Goal: Communication & Community: Participate in discussion

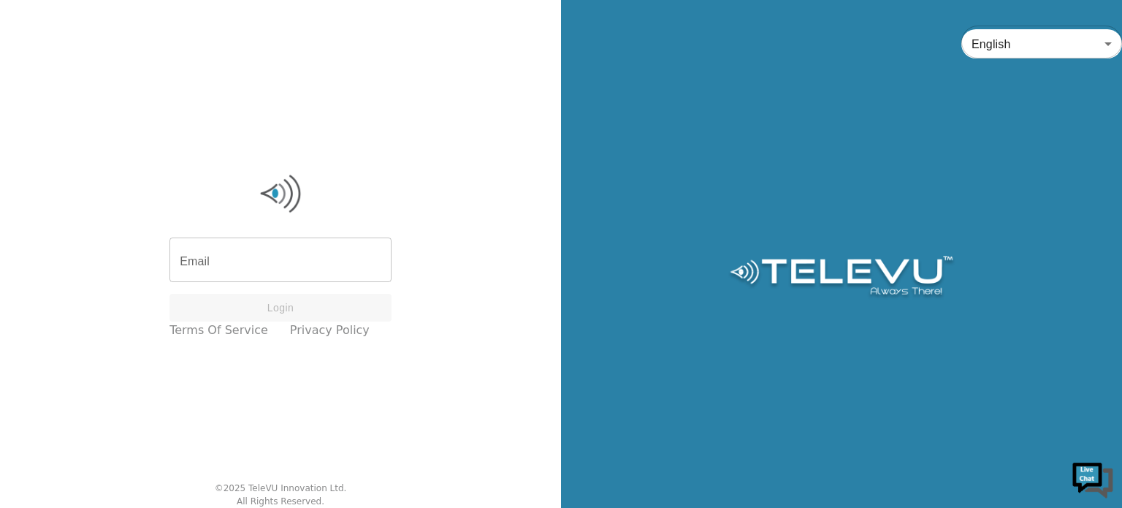
click at [251, 267] on input "Email" at bounding box center [280, 261] width 222 height 41
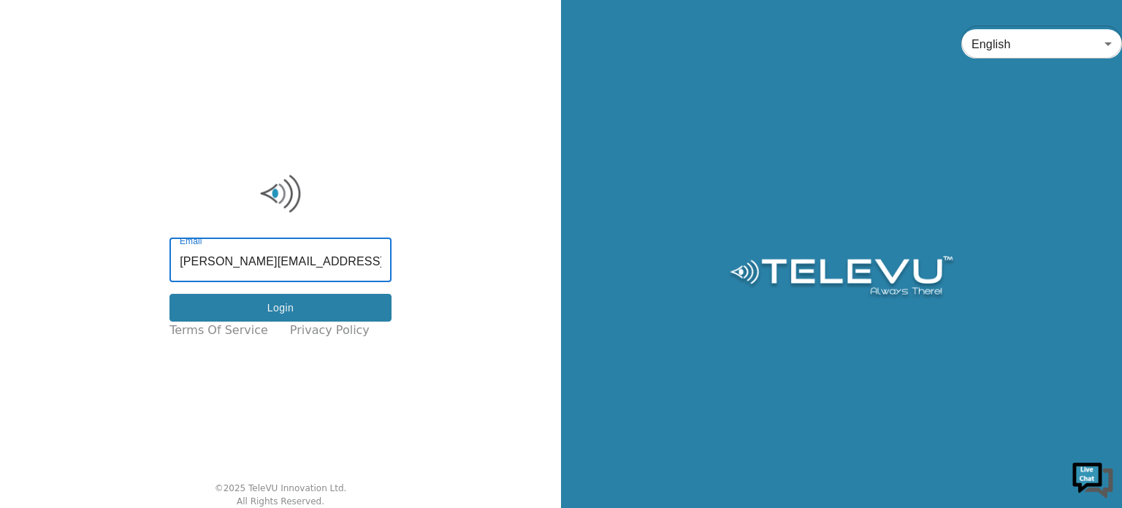
type input "[PERSON_NAME][EMAIL_ADDRESS][DOMAIN_NAME]"
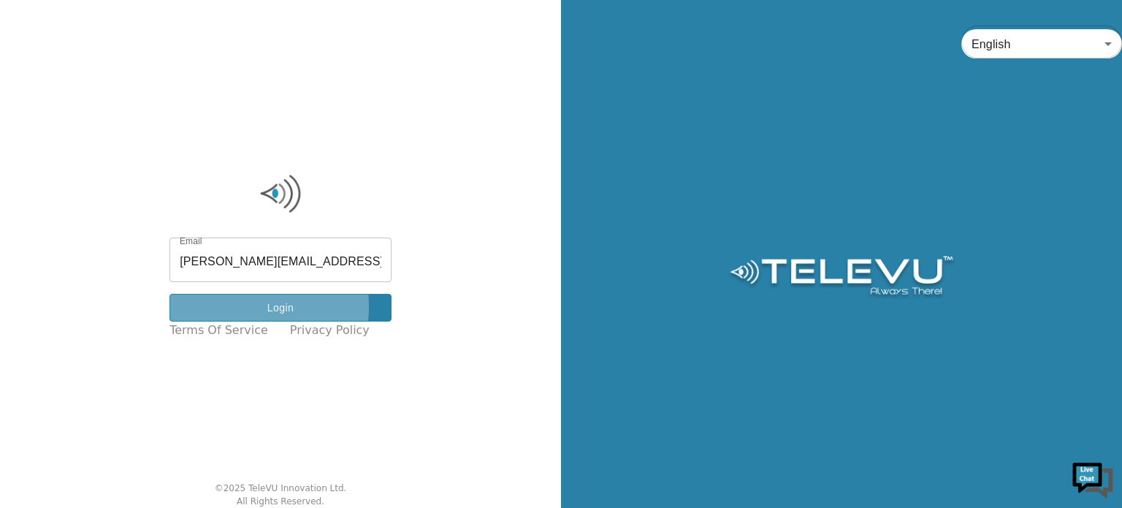
click at [234, 306] on button "Login" at bounding box center [280, 308] width 222 height 28
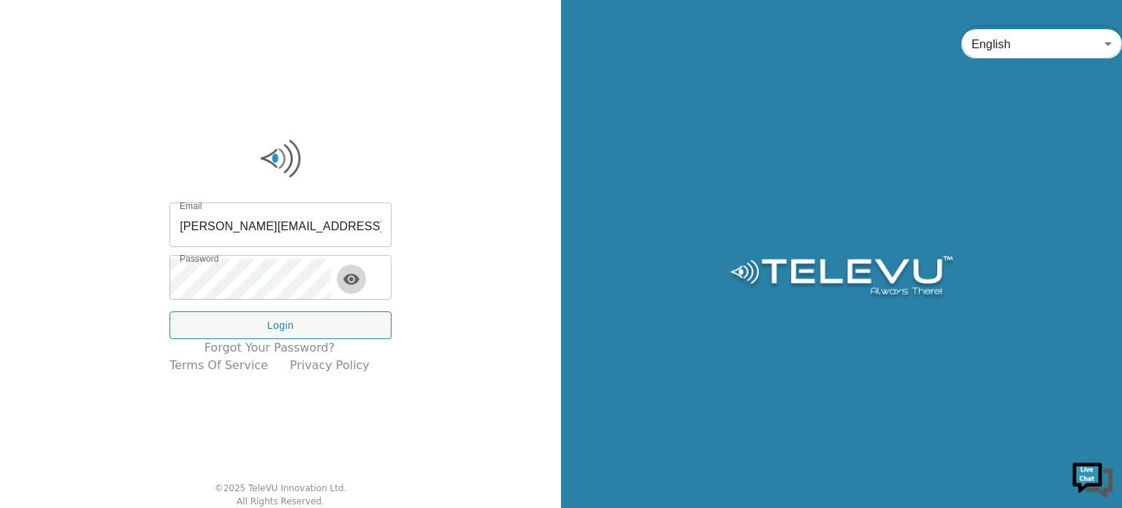
click at [359, 277] on icon "toggle password visibility" at bounding box center [351, 278] width 16 height 11
click at [360, 277] on icon "toggle password visibility" at bounding box center [352, 279] width 18 height 18
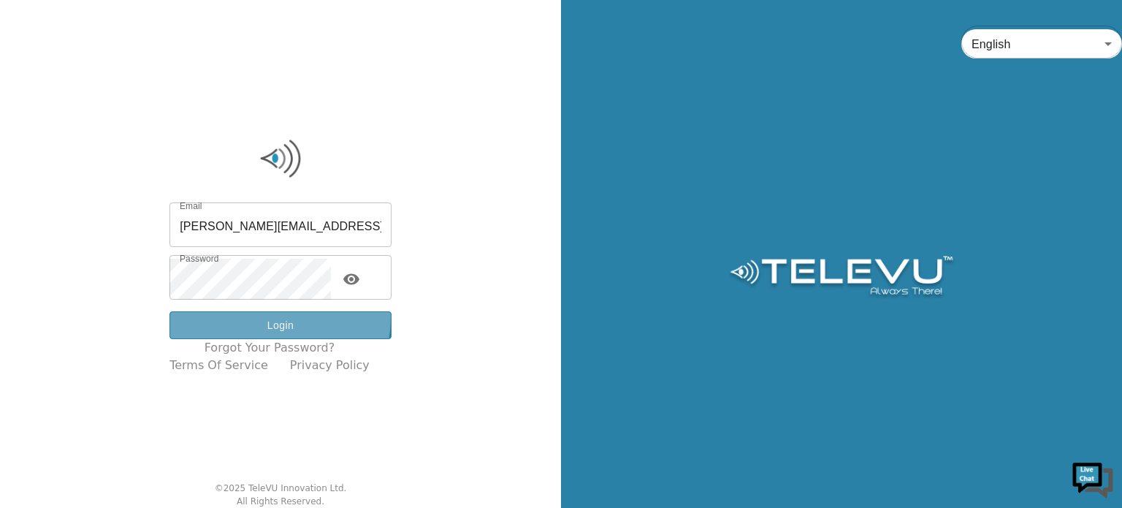
click at [291, 318] on button "Login" at bounding box center [280, 325] width 222 height 28
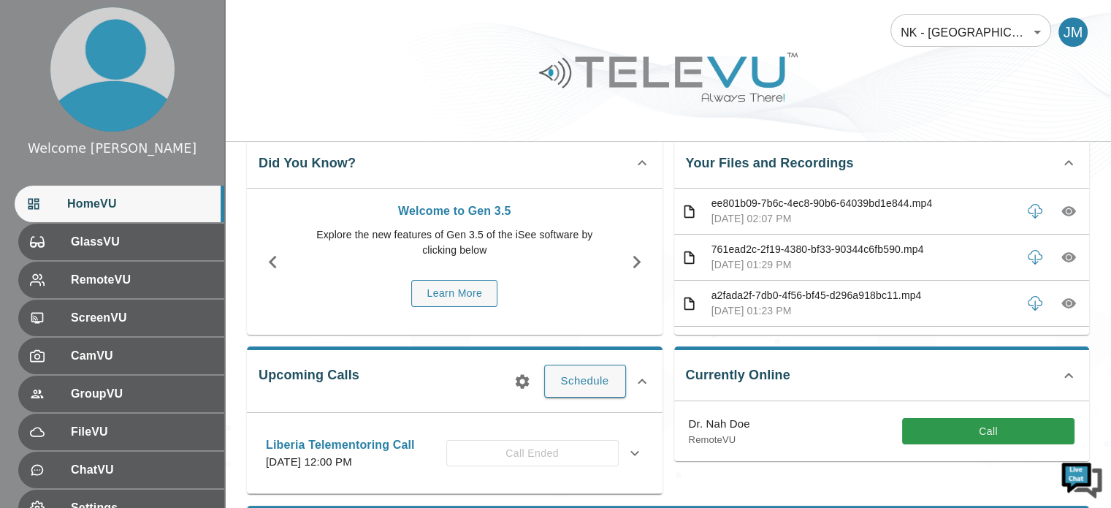
scroll to position [58, 0]
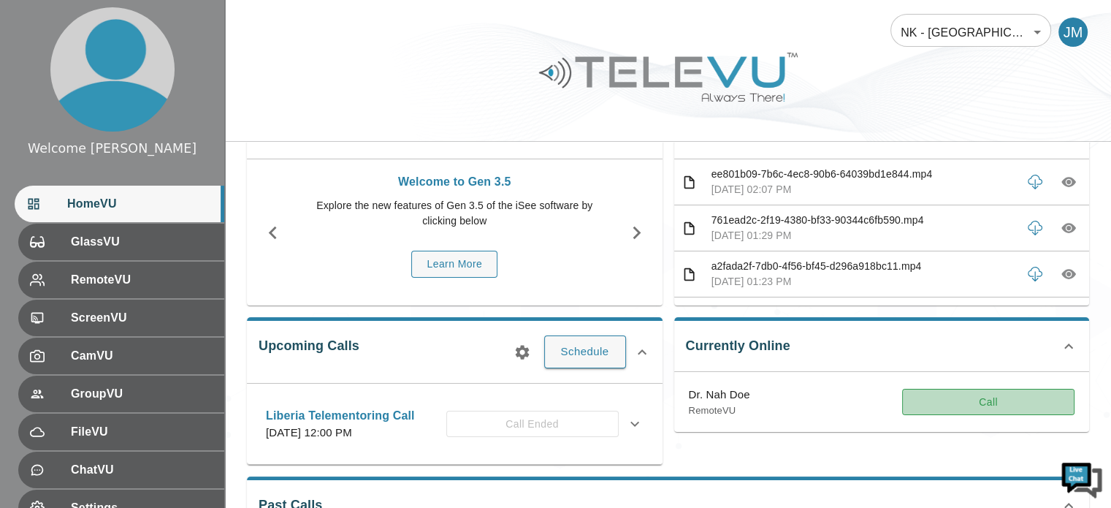
click at [955, 403] on button "Call" at bounding box center [988, 402] width 172 height 27
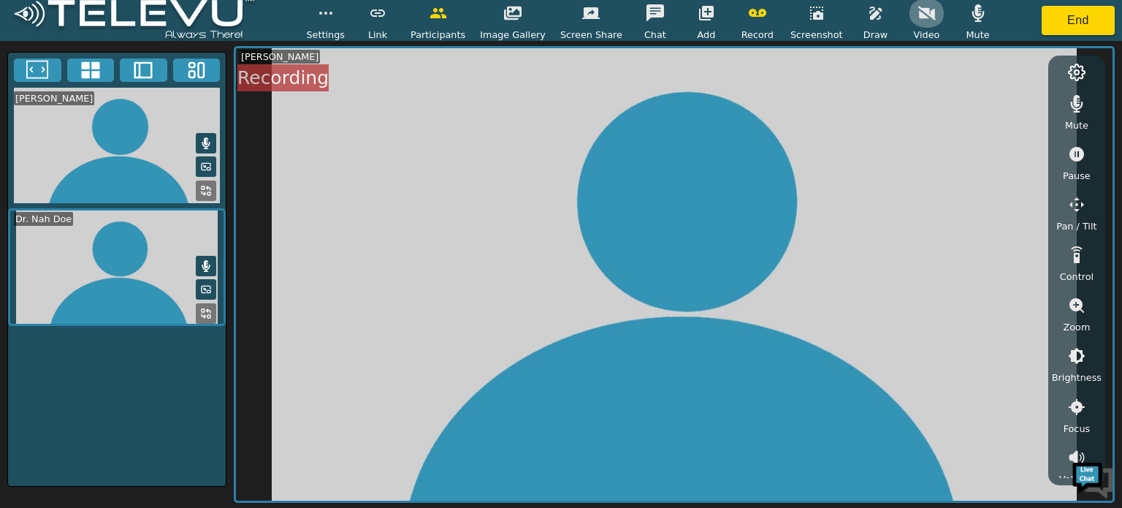
click at [918, 12] on icon "button" at bounding box center [927, 13] width 18 height 18
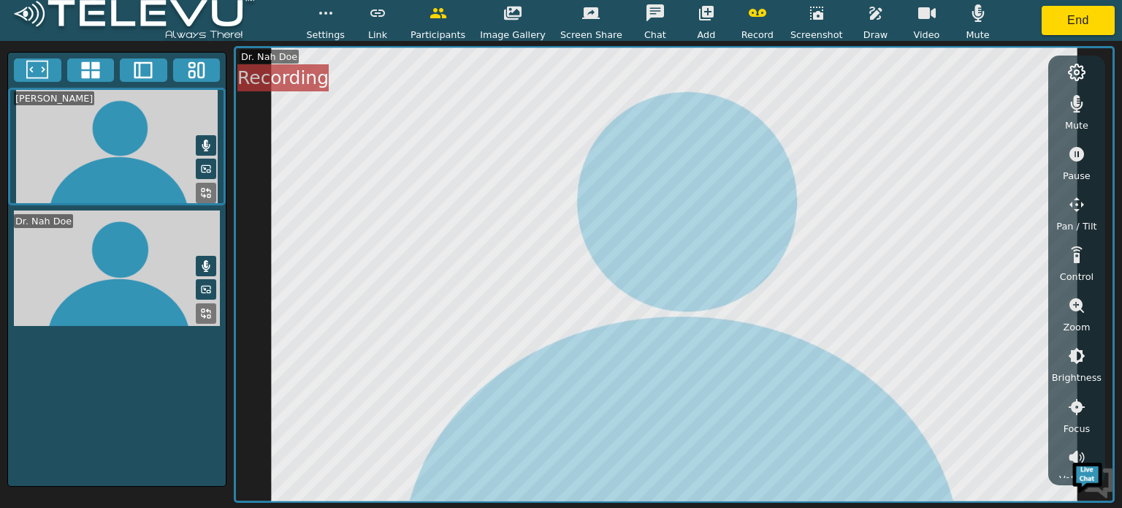
click at [918, 12] on icon "button" at bounding box center [927, 13] width 18 height 12
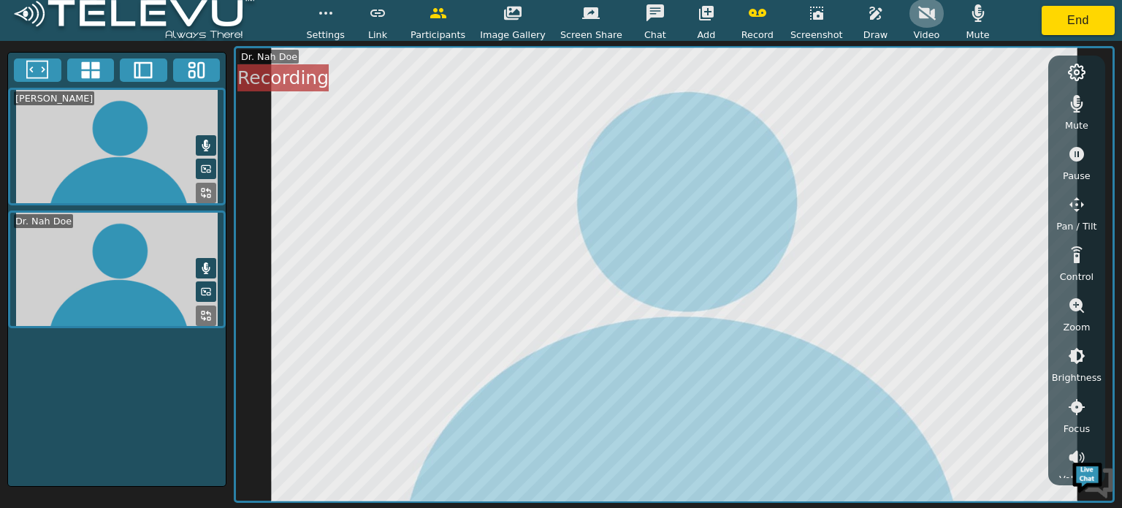
click at [918, 12] on icon "button" at bounding box center [927, 13] width 18 height 18
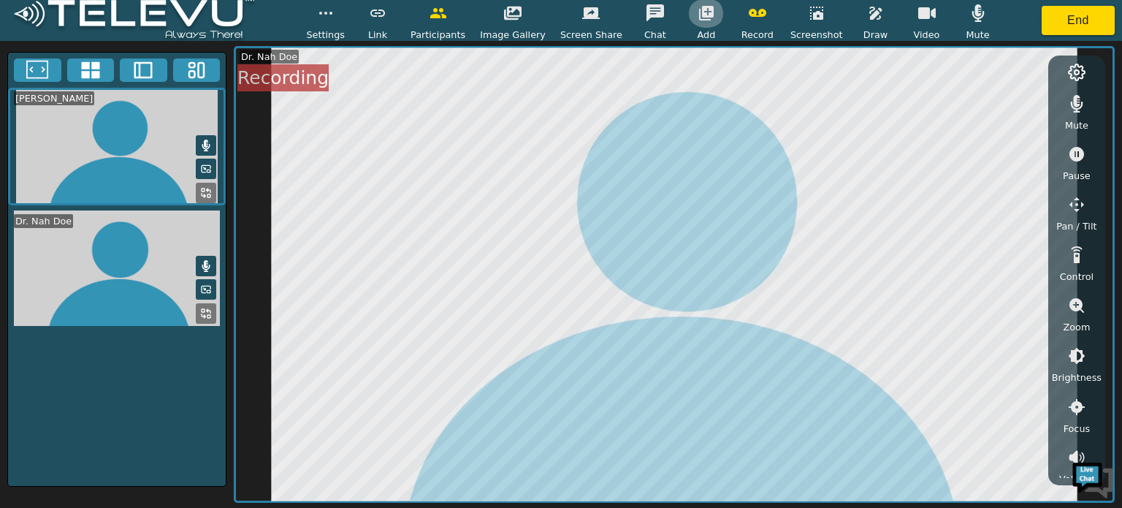
click at [699, 15] on icon "button" at bounding box center [706, 13] width 15 height 15
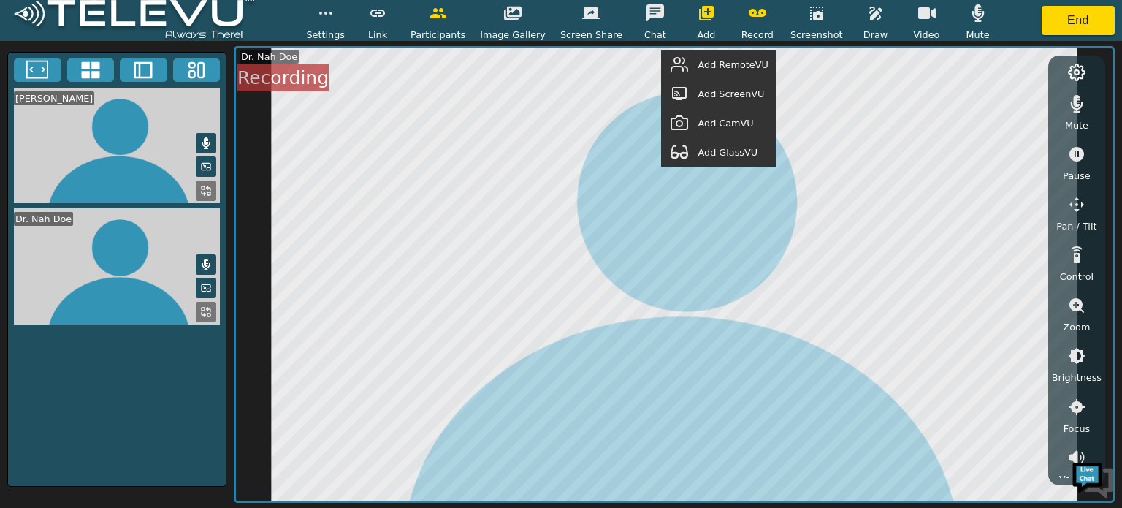
click at [751, 88] on span "Add ScreenVU" at bounding box center [731, 94] width 66 height 14
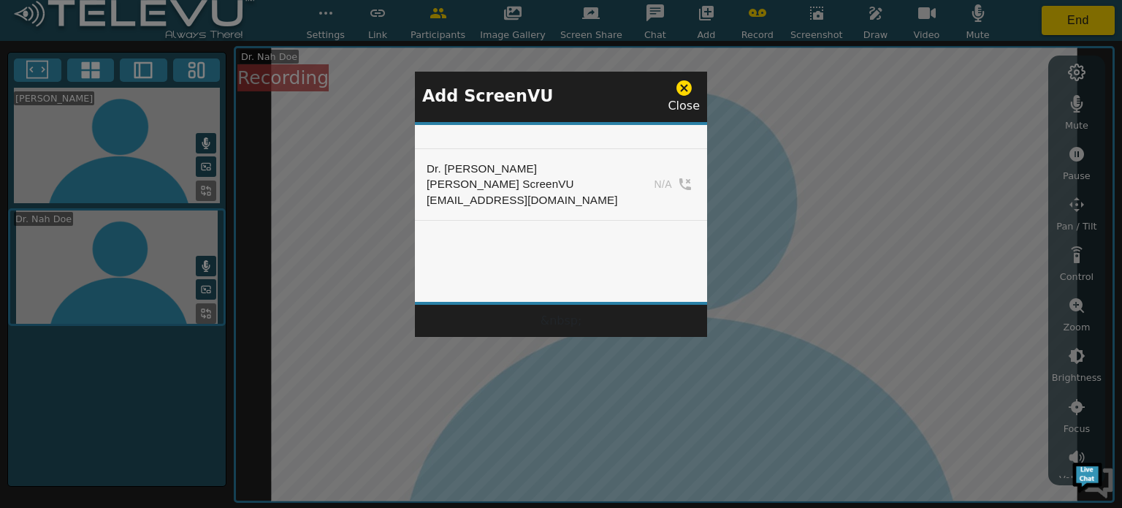
click at [691, 96] on div "Close" at bounding box center [684, 97] width 32 height 36
click at [685, 88] on icon at bounding box center [684, 88] width 18 height 18
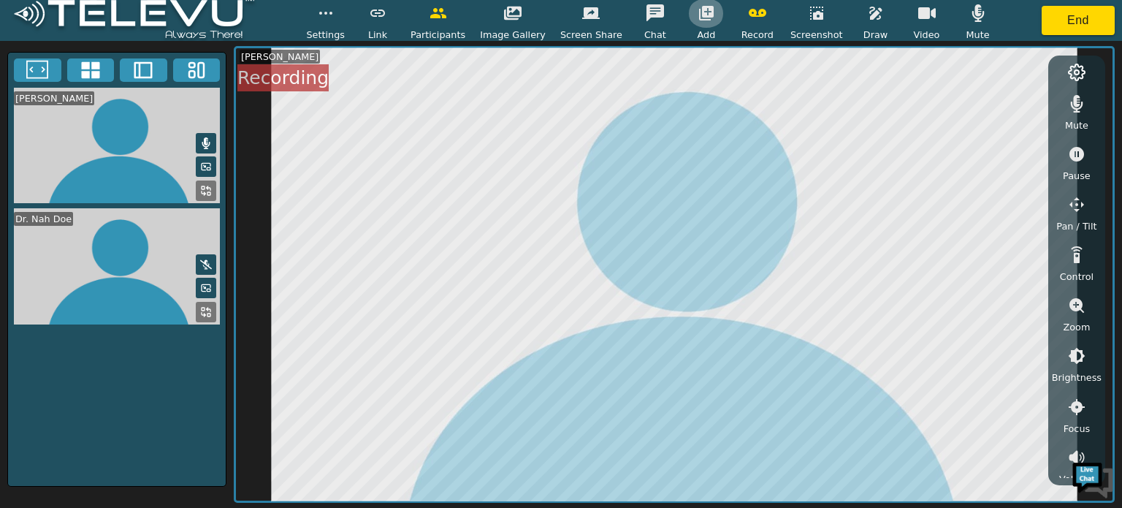
click at [699, 20] on icon "button" at bounding box center [706, 13] width 15 height 15
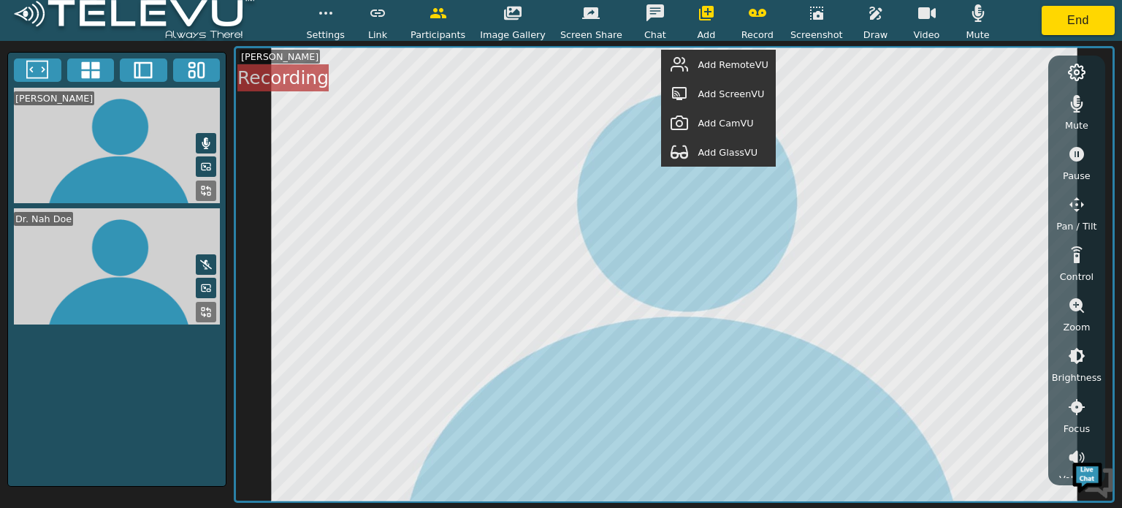
click at [719, 97] on span "Add ScreenVU" at bounding box center [731, 94] width 66 height 14
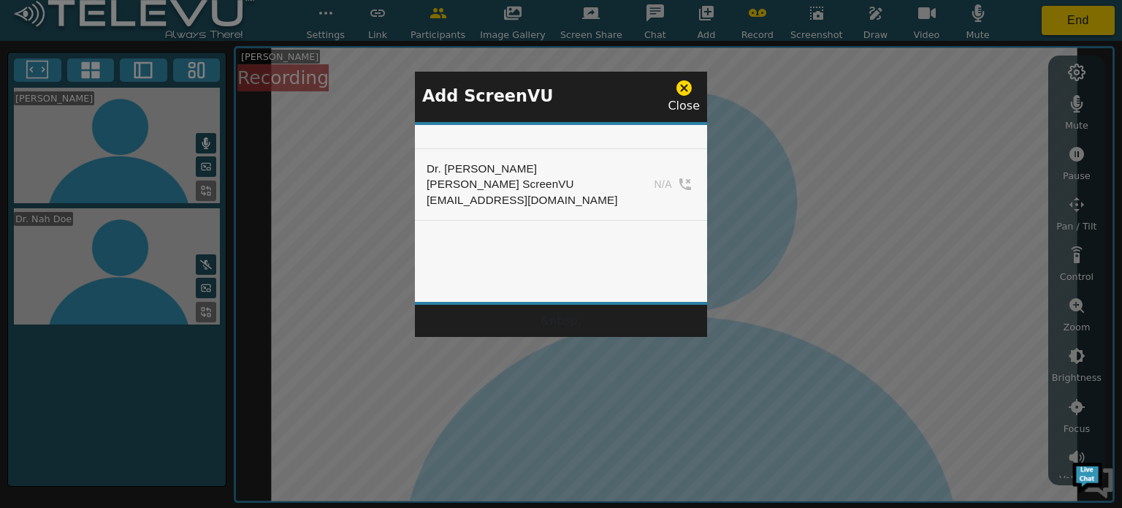
click at [690, 88] on icon at bounding box center [683, 87] width 15 height 15
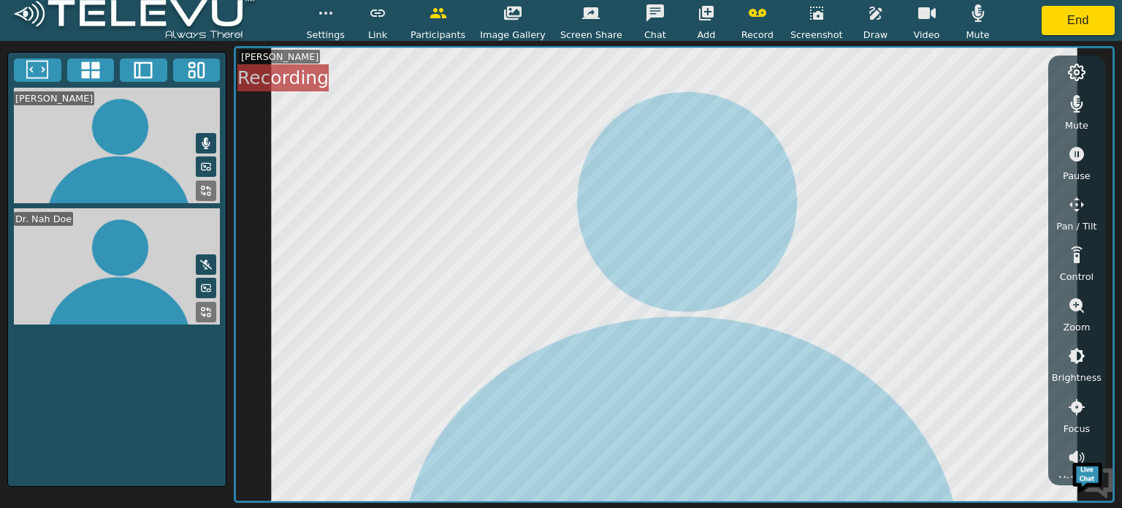
click at [195, 75] on rect at bounding box center [192, 74] width 6 height 7
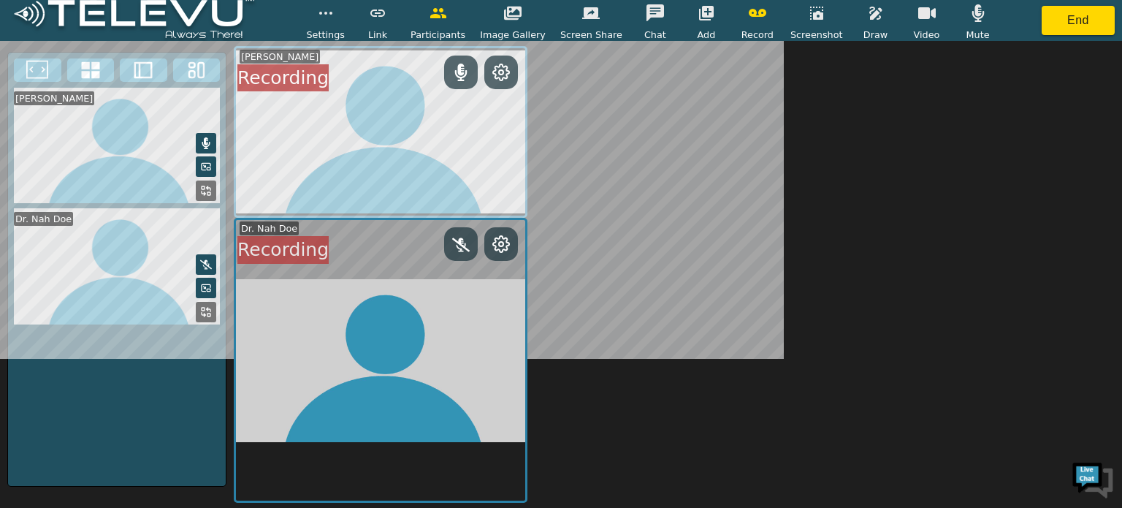
click at [205, 189] on icon at bounding box center [206, 191] width 12 height 12
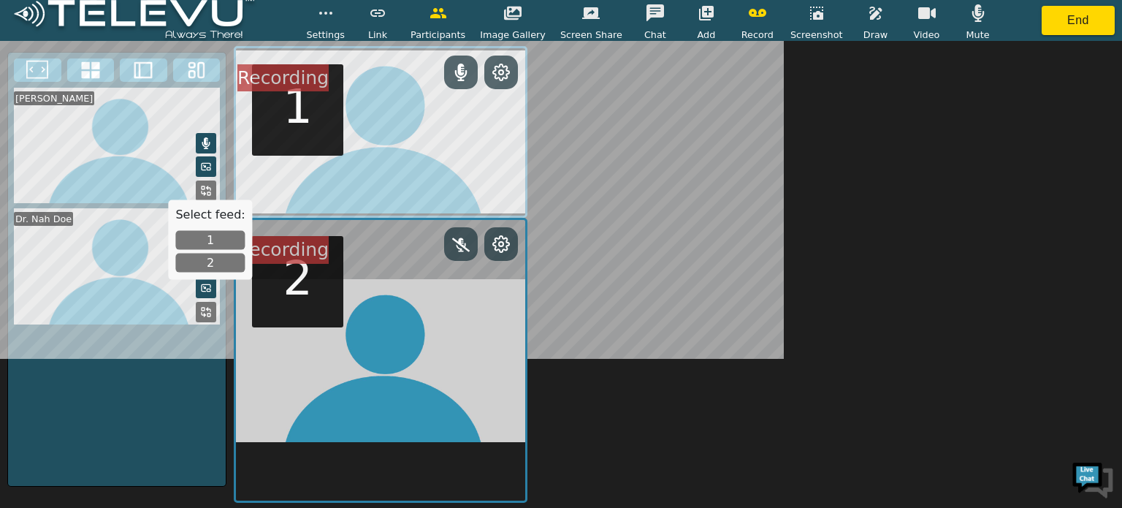
click at [335, 11] on icon "button" at bounding box center [326, 13] width 18 height 18
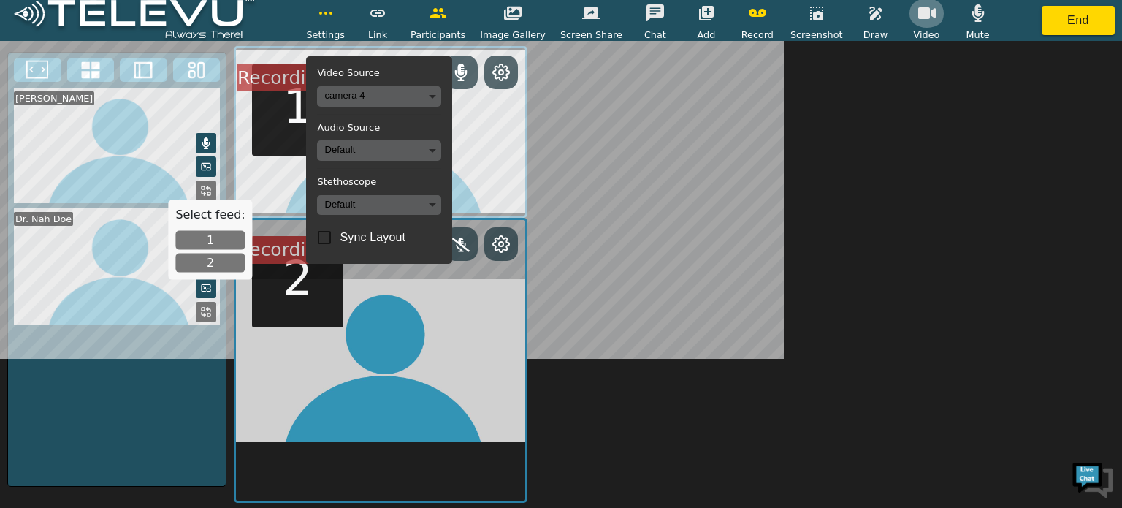
click at [909, 18] on button "button" at bounding box center [927, 13] width 37 height 29
click at [335, 14] on icon "button" at bounding box center [326, 13] width 18 height 18
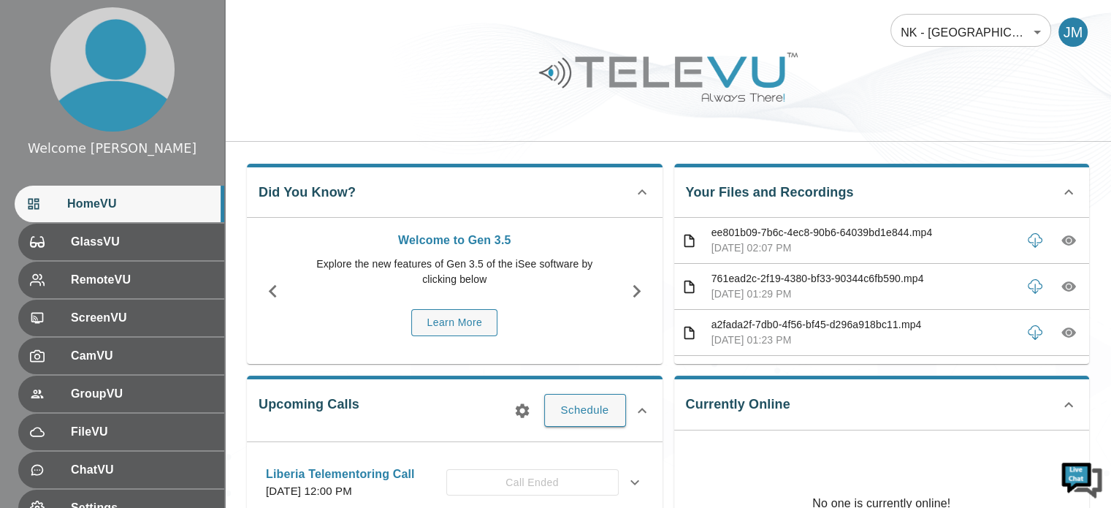
click at [860, 467] on p "No one is currently online!" at bounding box center [881, 503] width 138 height 146
drag, startPoint x: 860, startPoint y: 467, endPoint x: 859, endPoint y: 446, distance: 21.2
click at [859, 446] on p "No one is currently online!" at bounding box center [881, 503] width 138 height 146
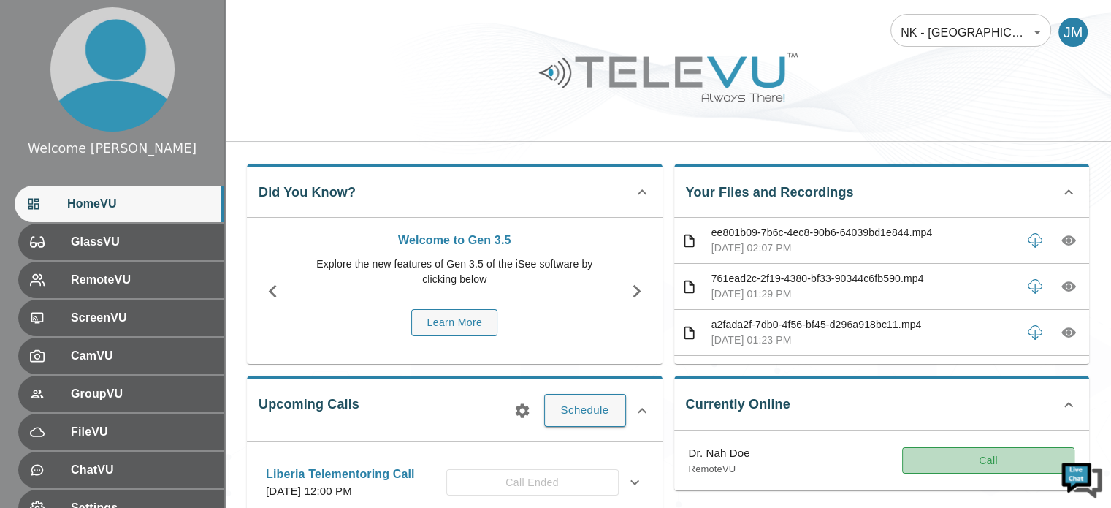
click at [993, 464] on button "Call" at bounding box center [988, 460] width 172 height 27
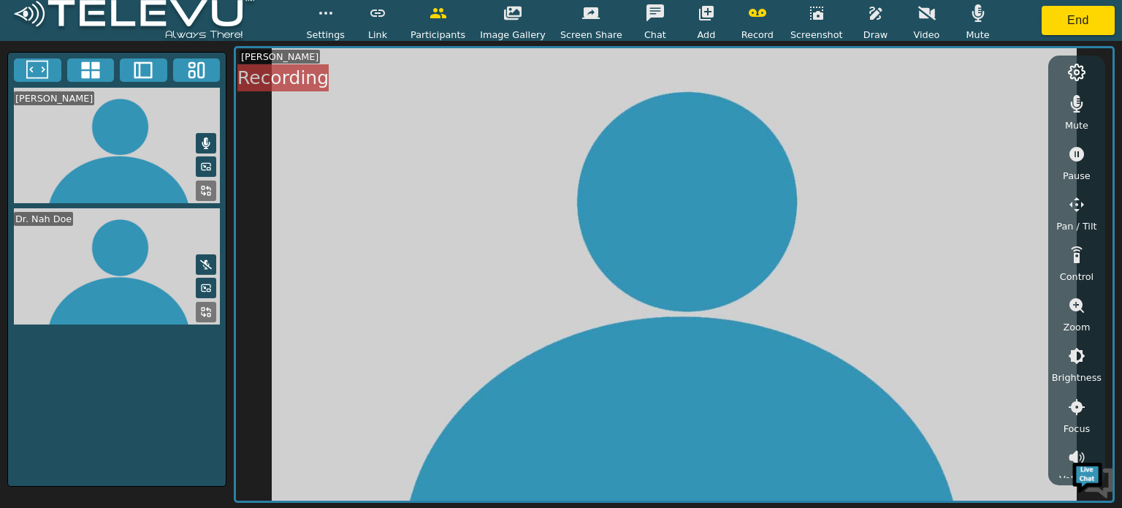
drag, startPoint x: 205, startPoint y: 316, endPoint x: 254, endPoint y: 301, distance: 51.3
click at [254, 301] on div "John Mugamba Dr. Nah Doe John Mugamba Mute Pause Pan / Tilt Control Zoom Bright…" at bounding box center [561, 274] width 1122 height 467
click at [969, 13] on icon "button" at bounding box center [978, 13] width 18 height 18
click at [446, 17] on icon "button" at bounding box center [438, 13] width 16 height 10
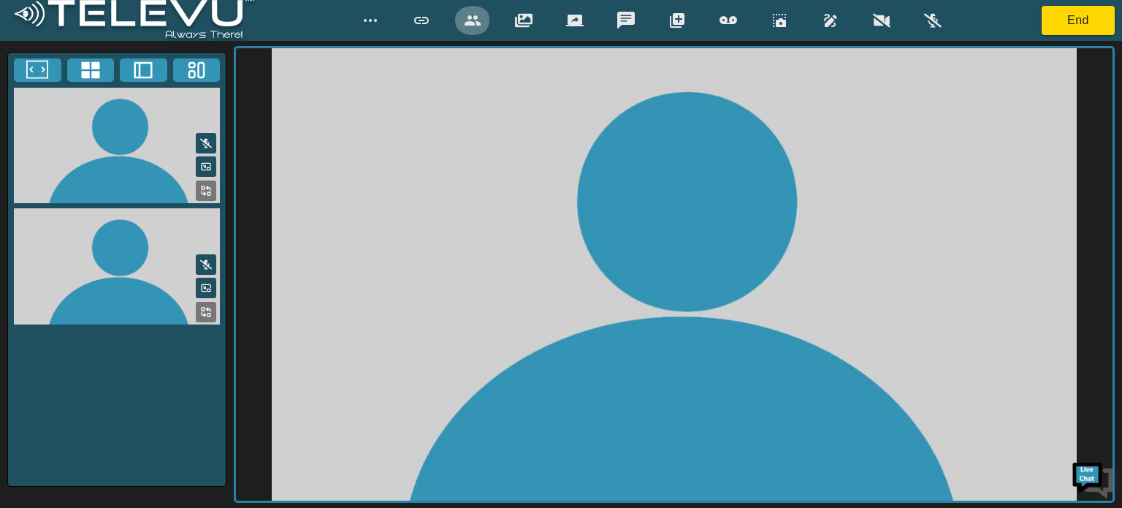
click at [468, 23] on icon "button" at bounding box center [473, 20] width 16 height 10
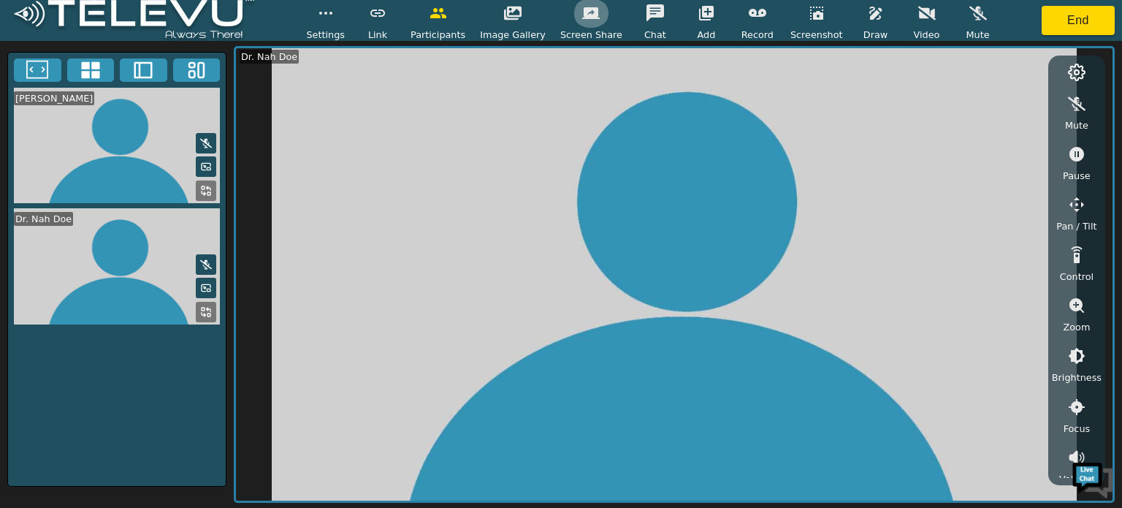
click at [584, 11] on icon "button" at bounding box center [591, 13] width 18 height 12
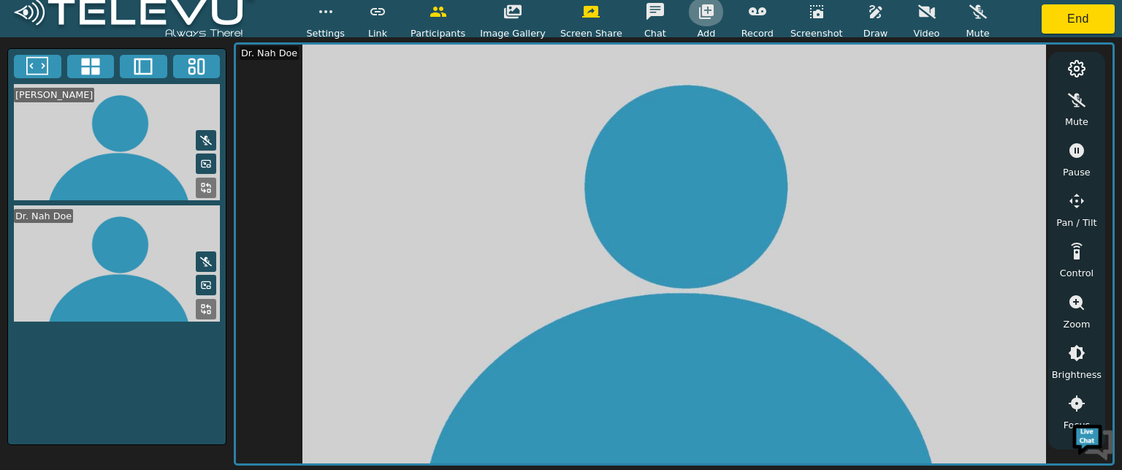
click at [699, 5] on icon "button" at bounding box center [706, 11] width 15 height 15
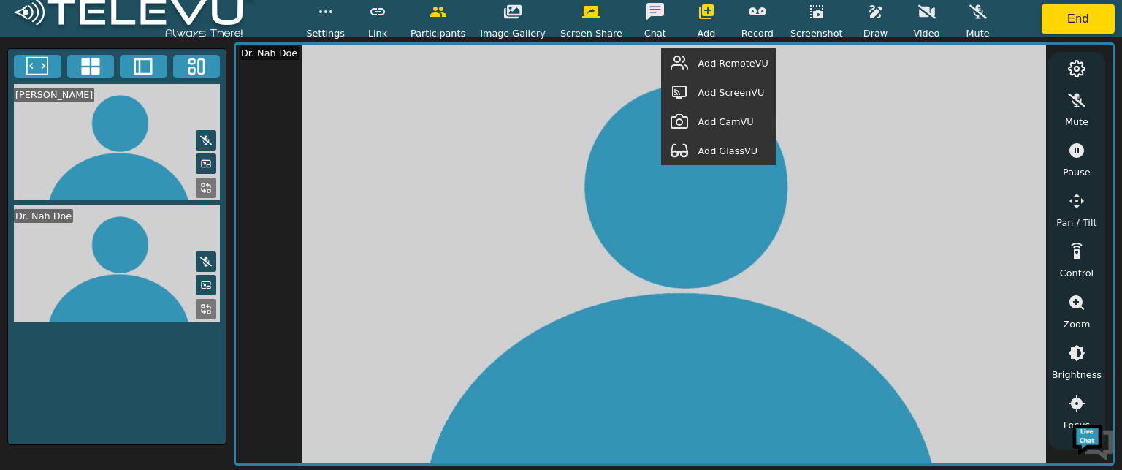
click at [736, 58] on span "Add RemoteVU" at bounding box center [733, 63] width 70 height 14
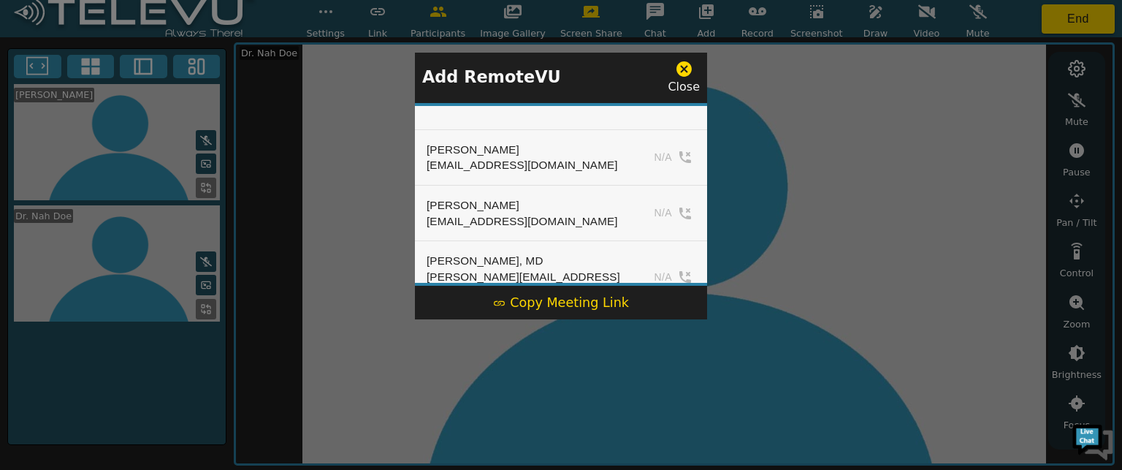
click at [705, 271] on div "Alim Leung alim@neurokids.org N/A Avishai Shoham avishai@surgicalvideo.io N/A B…" at bounding box center [561, 194] width 292 height 183
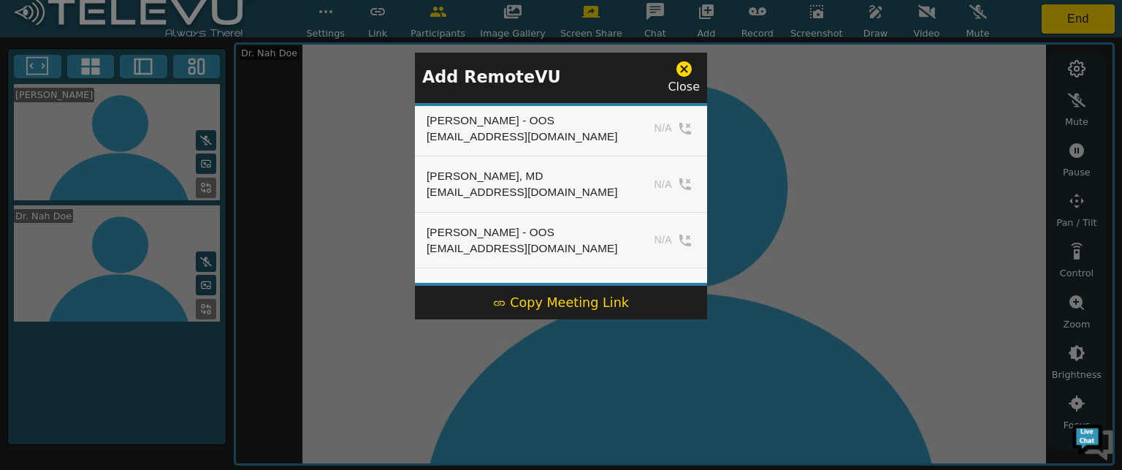
scroll to position [871, 0]
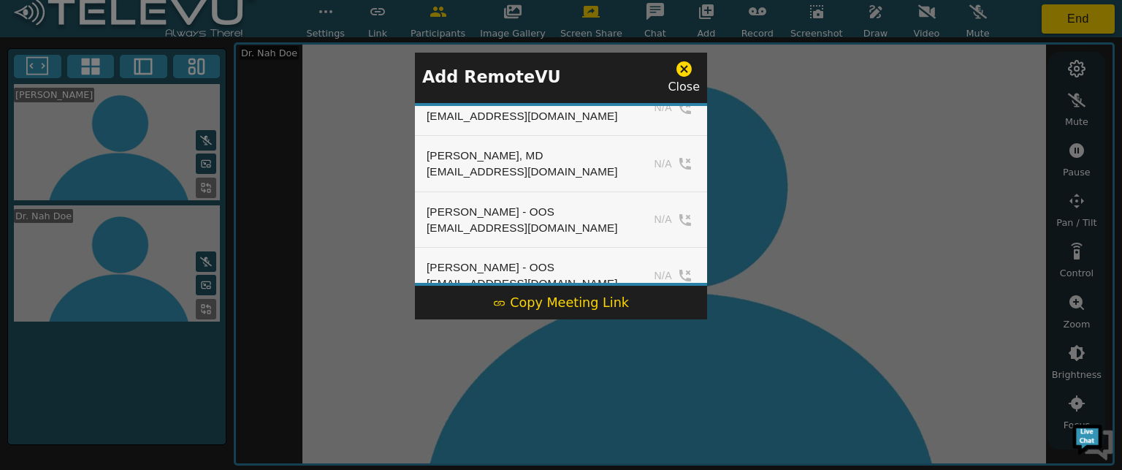
click at [530, 316] on div "Harriet Ayaro Mulondo" at bounding box center [526, 324] width 198 height 16
click at [486, 332] on div "harriet@neurokids.org" at bounding box center [526, 347] width 198 height 31
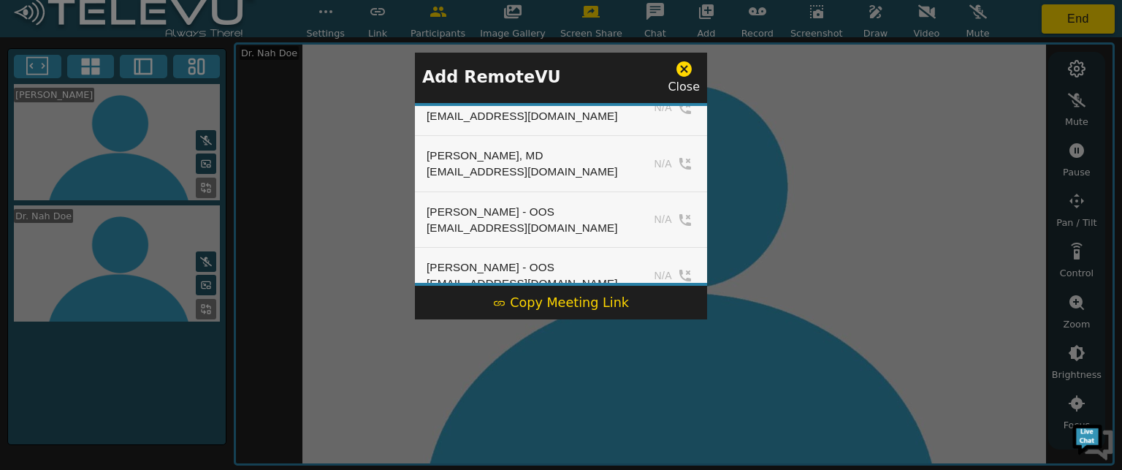
click at [453, 316] on div "Harriet Ayaro Mulondo" at bounding box center [526, 324] width 198 height 16
click at [487, 316] on div "Harriet Ayaro Mulondo" at bounding box center [526, 324] width 198 height 16
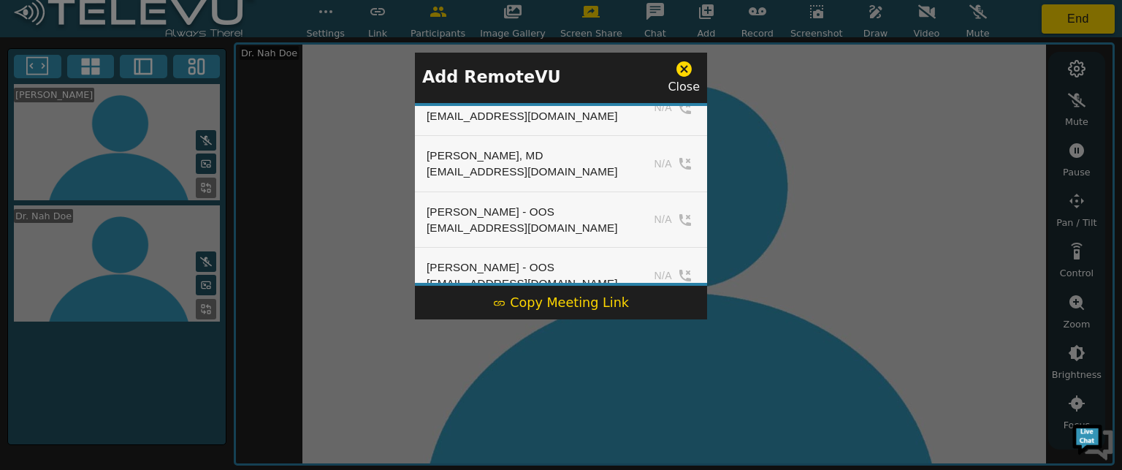
click at [698, 14] on div at bounding box center [561, 235] width 1122 height 470
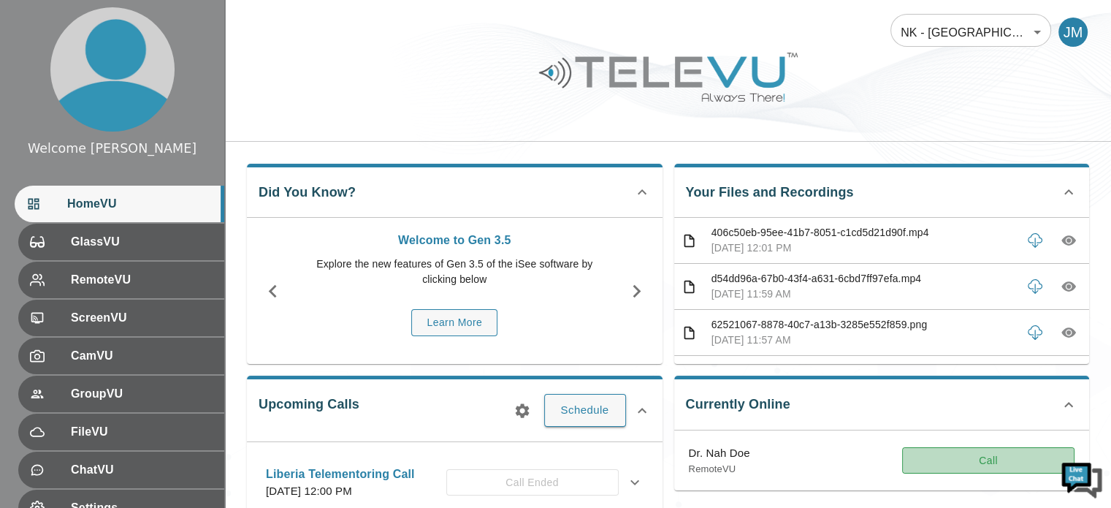
click at [980, 459] on button "Call" at bounding box center [988, 460] width 172 height 27
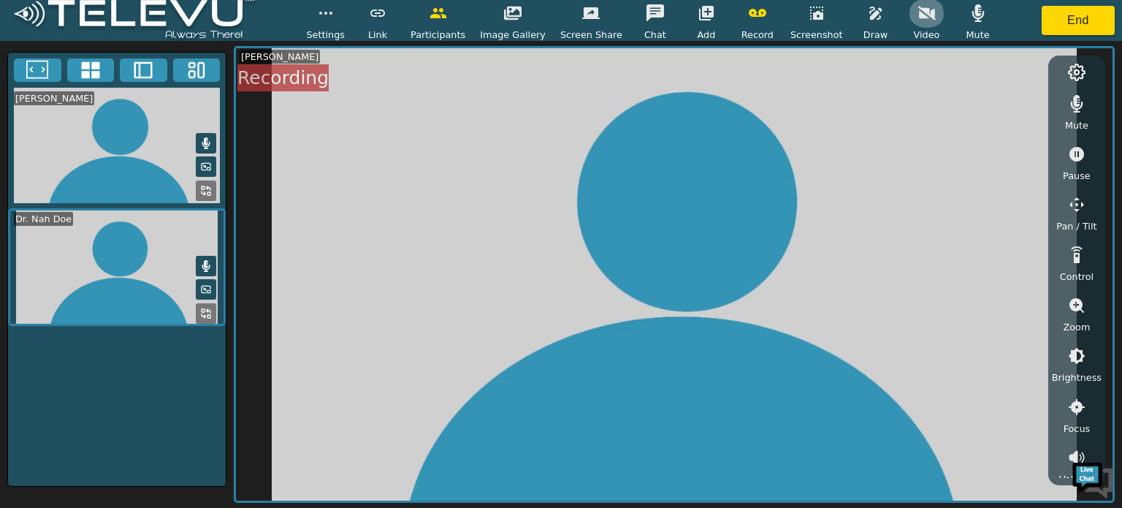
click at [918, 12] on icon "button" at bounding box center [927, 13] width 18 height 18
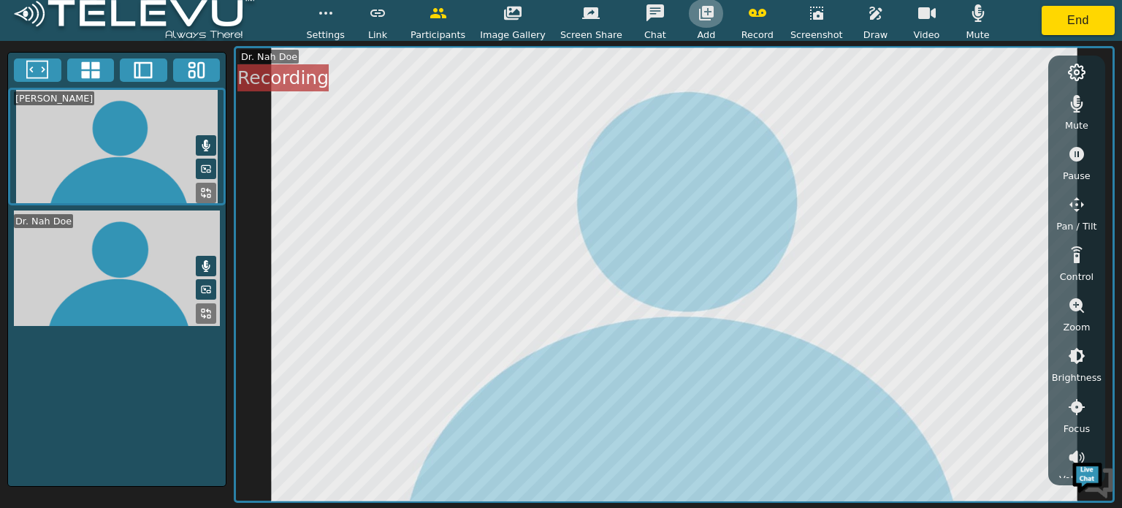
click at [703, 11] on icon "button" at bounding box center [706, 13] width 15 height 15
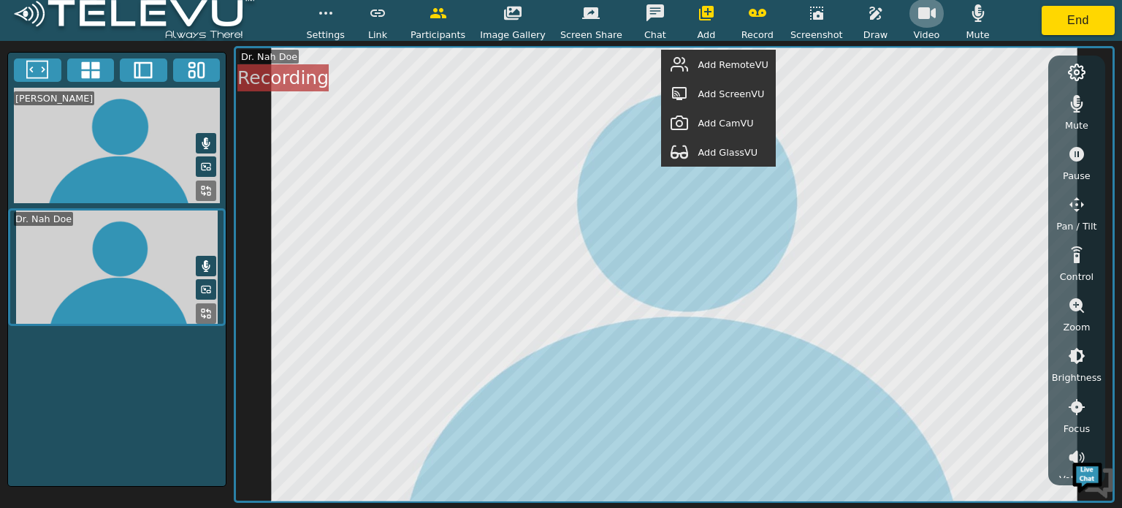
click at [918, 9] on icon "button" at bounding box center [927, 13] width 18 height 18
click at [971, 14] on icon "button" at bounding box center [977, 13] width 12 height 18
click at [698, 11] on icon "button" at bounding box center [707, 13] width 18 height 18
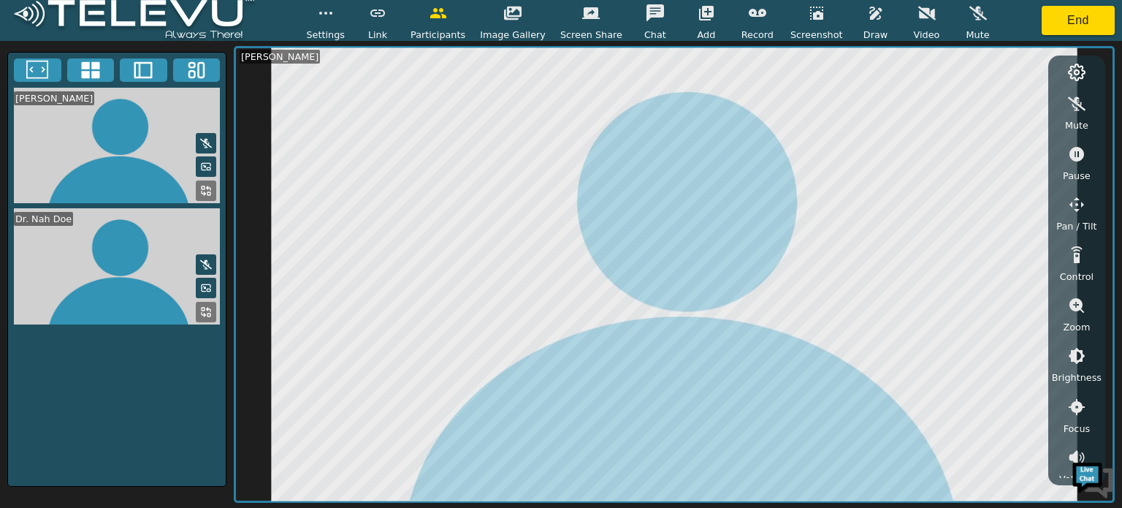
click at [205, 191] on icon at bounding box center [206, 191] width 12 height 12
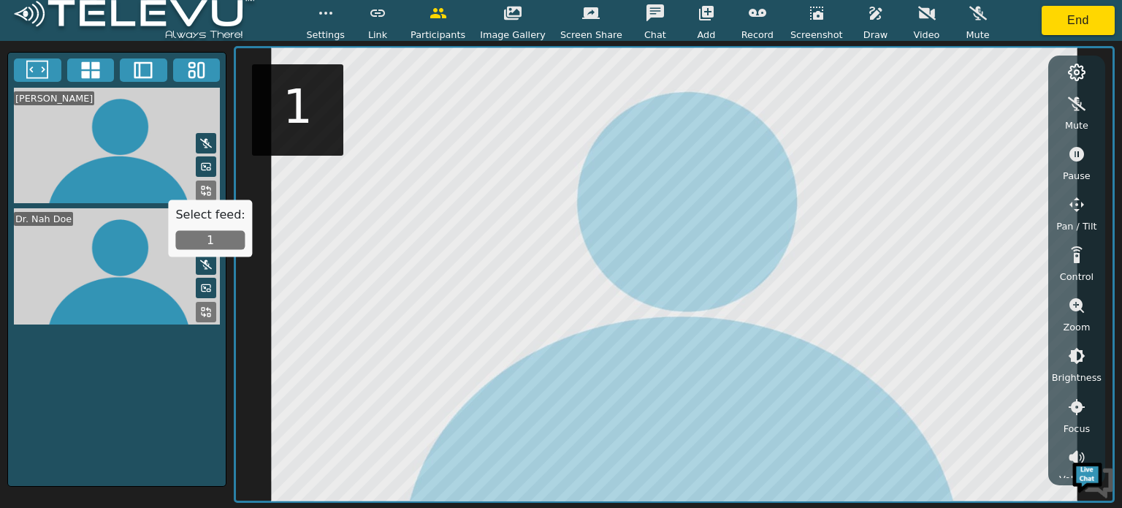
click at [208, 309] on icon at bounding box center [206, 312] width 12 height 12
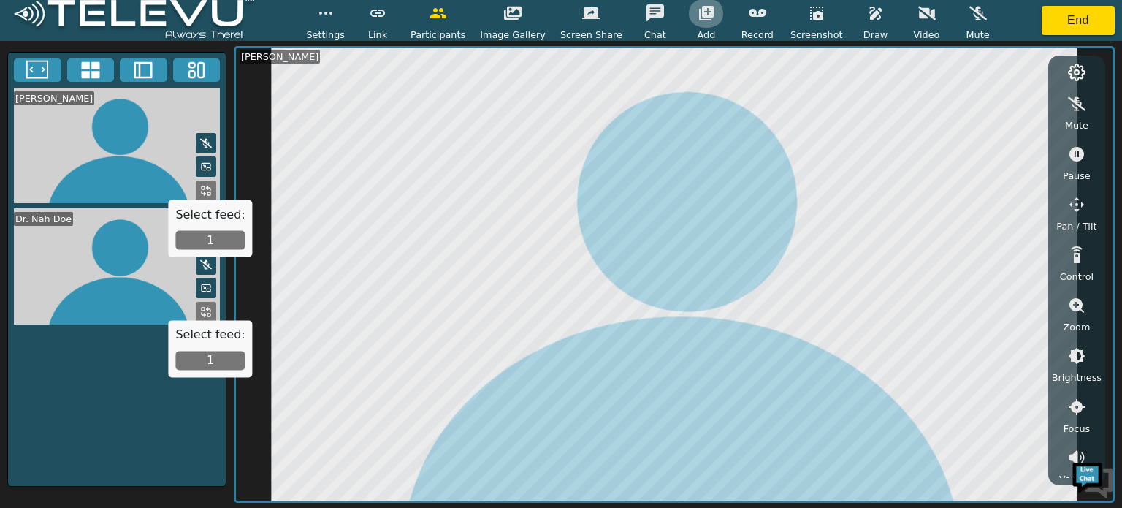
click at [700, 11] on icon "button" at bounding box center [706, 13] width 15 height 15
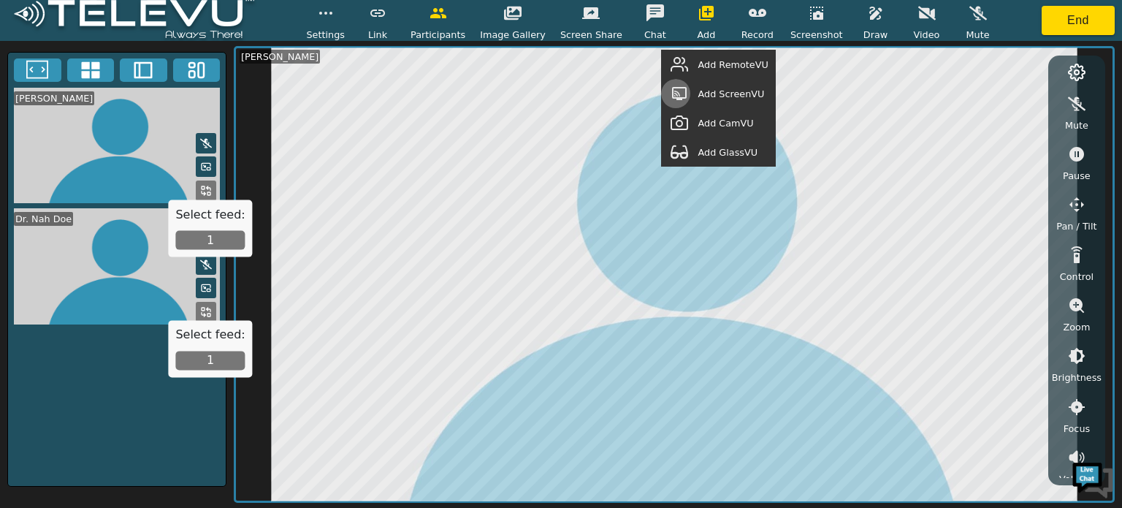
click at [687, 88] on icon "button" at bounding box center [679, 93] width 15 height 13
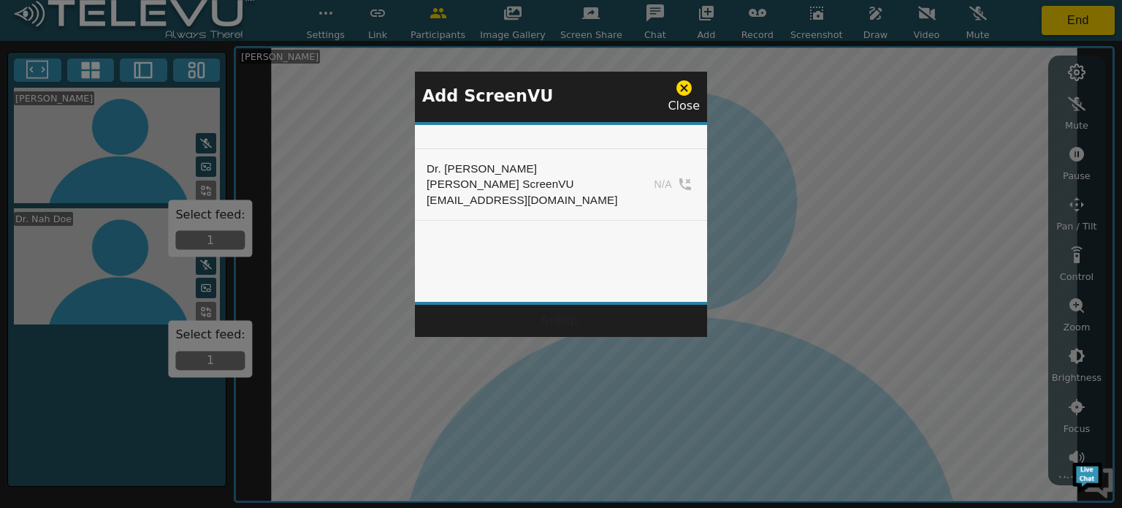
click at [319, 241] on div at bounding box center [561, 254] width 1122 height 508
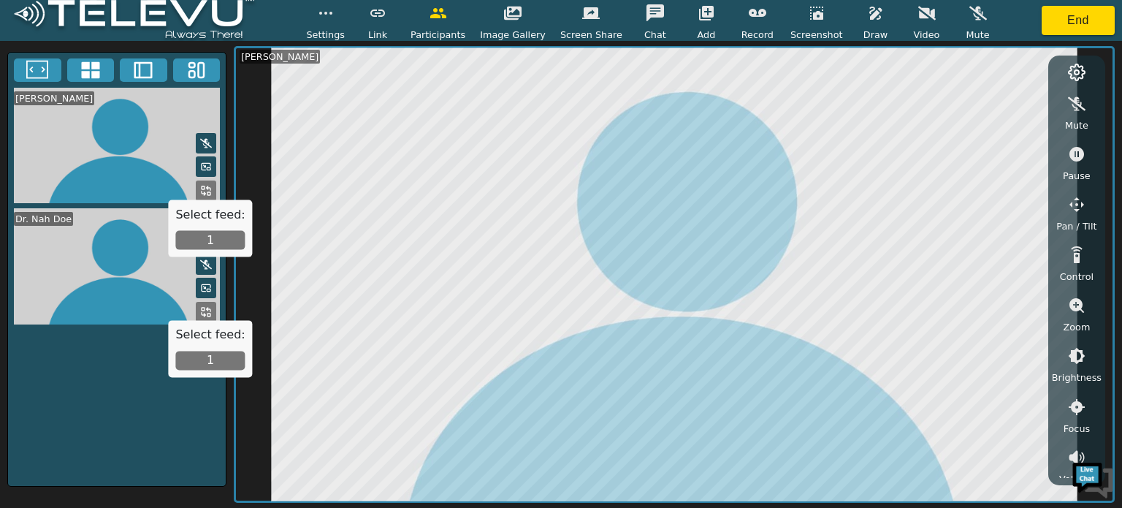
click at [143, 404] on div "John Mugamba Dr. Nah Doe" at bounding box center [116, 269] width 219 height 435
click at [205, 308] on rect at bounding box center [203, 309] width 3 height 3
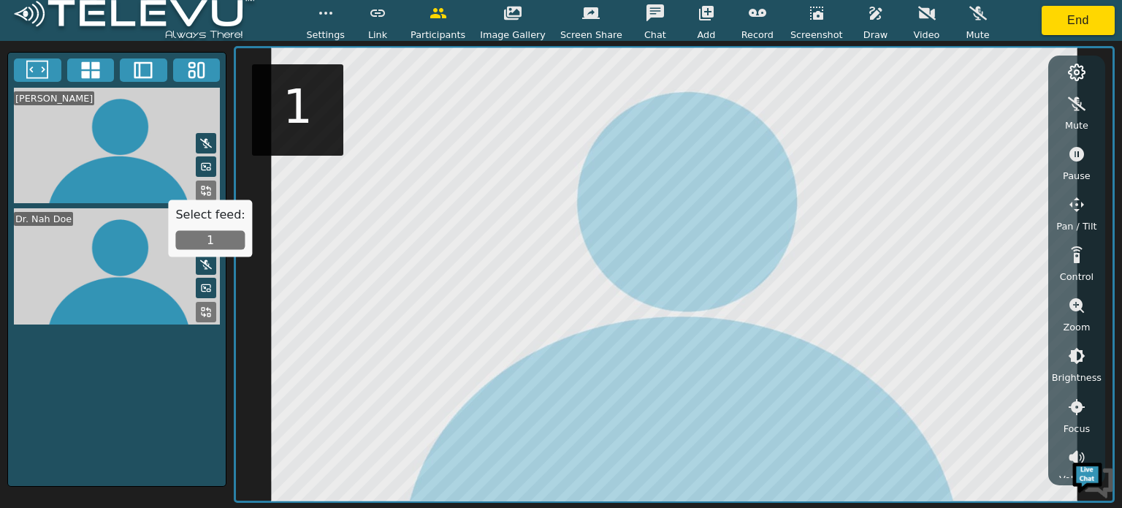
click at [207, 188] on icon at bounding box center [206, 191] width 12 height 12
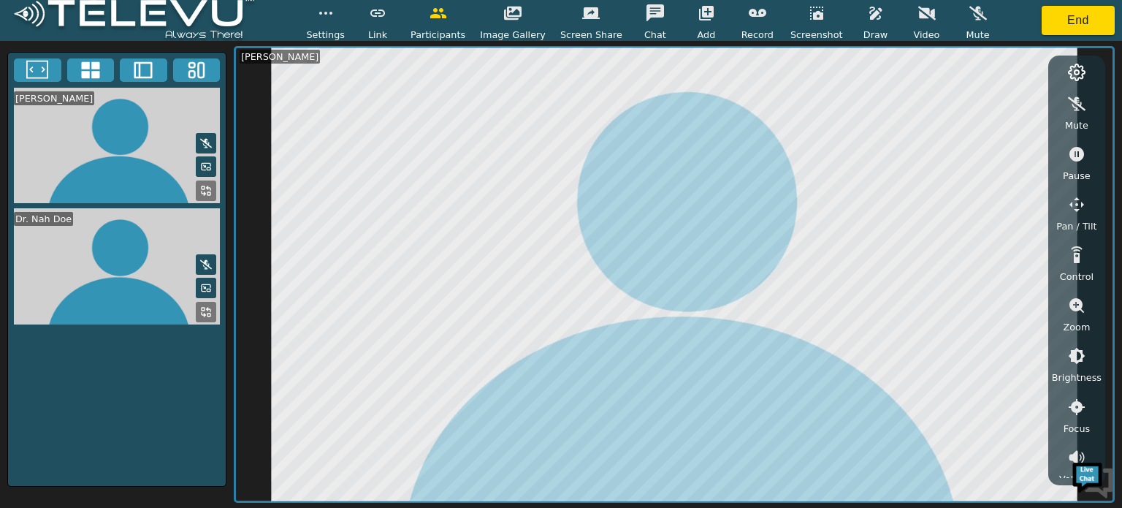
click at [1079, 70] on circle at bounding box center [1076, 72] width 4 height 4
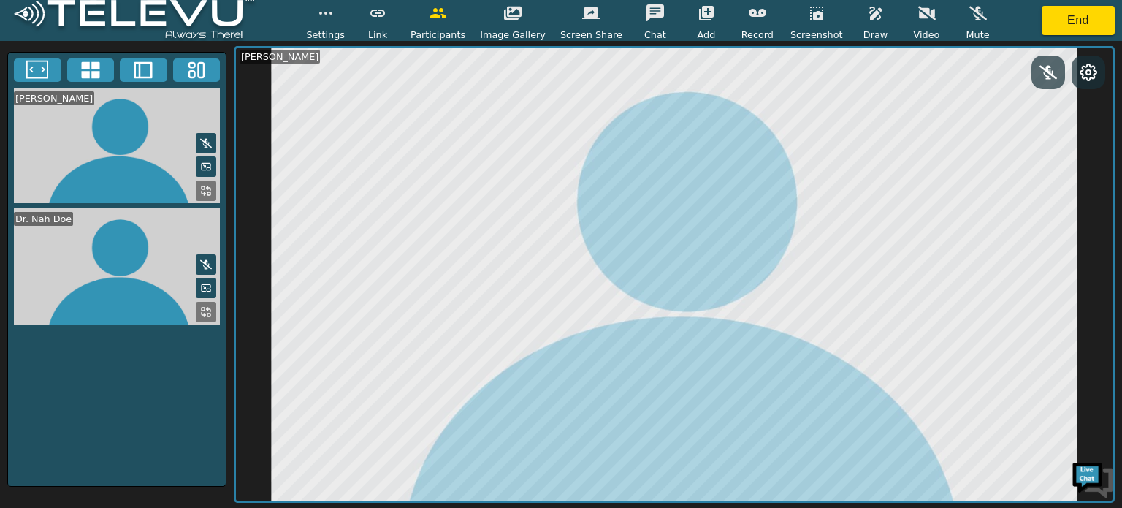
click at [1080, 70] on icon at bounding box center [1088, 72] width 16 height 16
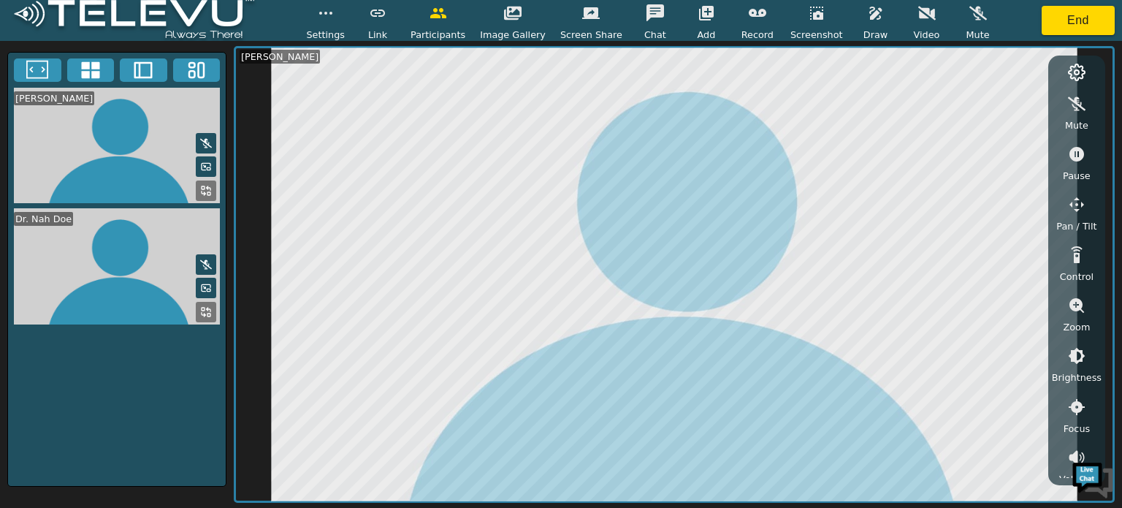
click at [204, 310] on icon at bounding box center [206, 312] width 12 height 12
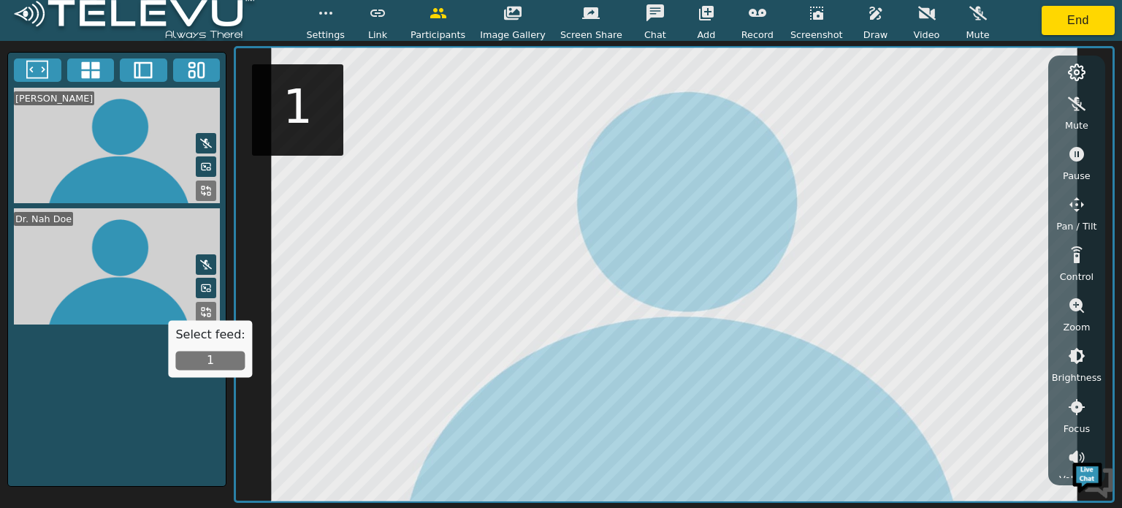
click at [222, 360] on button "1" at bounding box center [209, 360] width 69 height 19
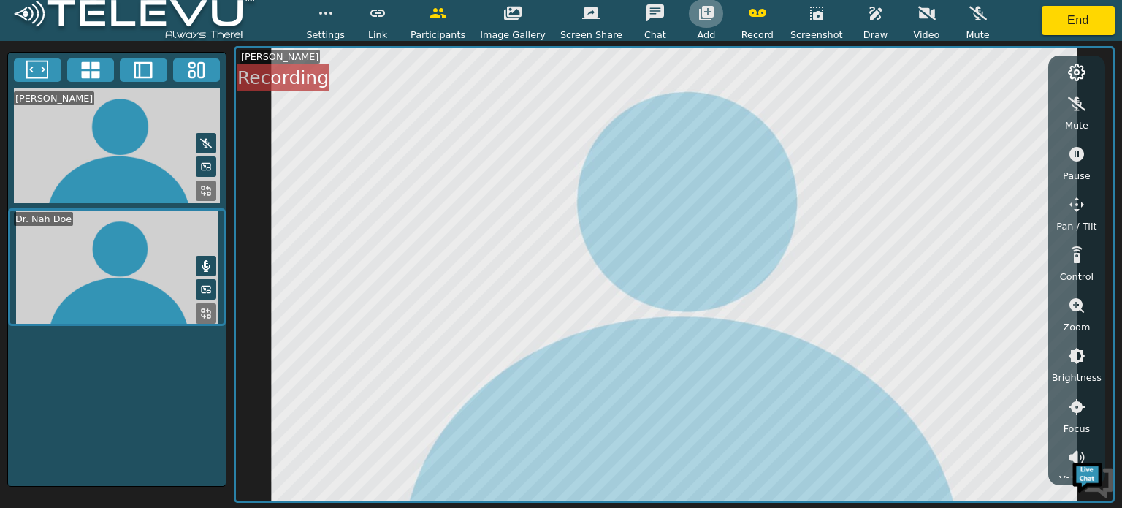
click at [700, 15] on icon "button" at bounding box center [706, 13] width 15 height 15
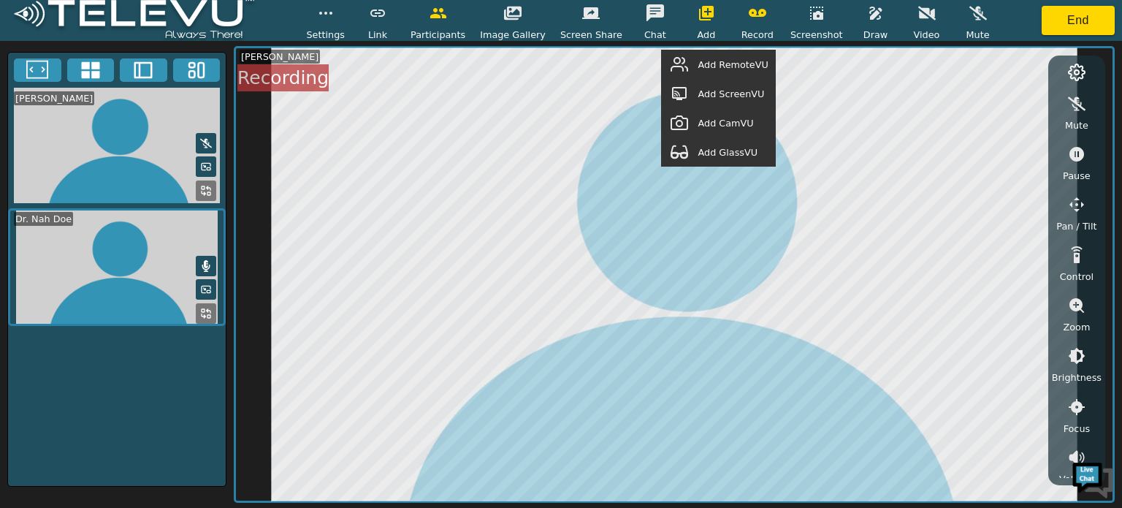
click at [728, 94] on span "Add ScreenVU" at bounding box center [731, 94] width 66 height 14
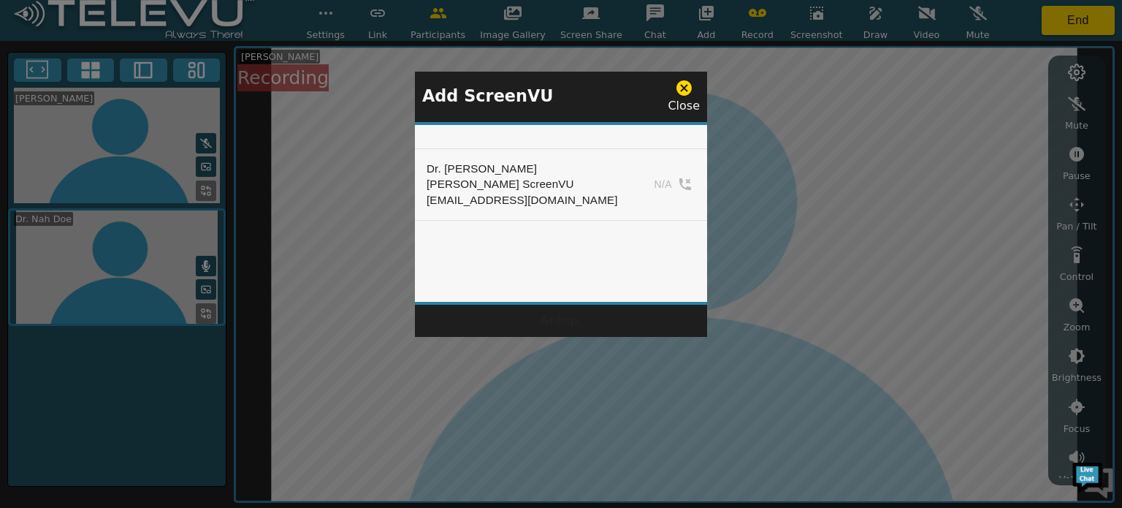
click at [688, 86] on icon at bounding box center [683, 87] width 15 height 15
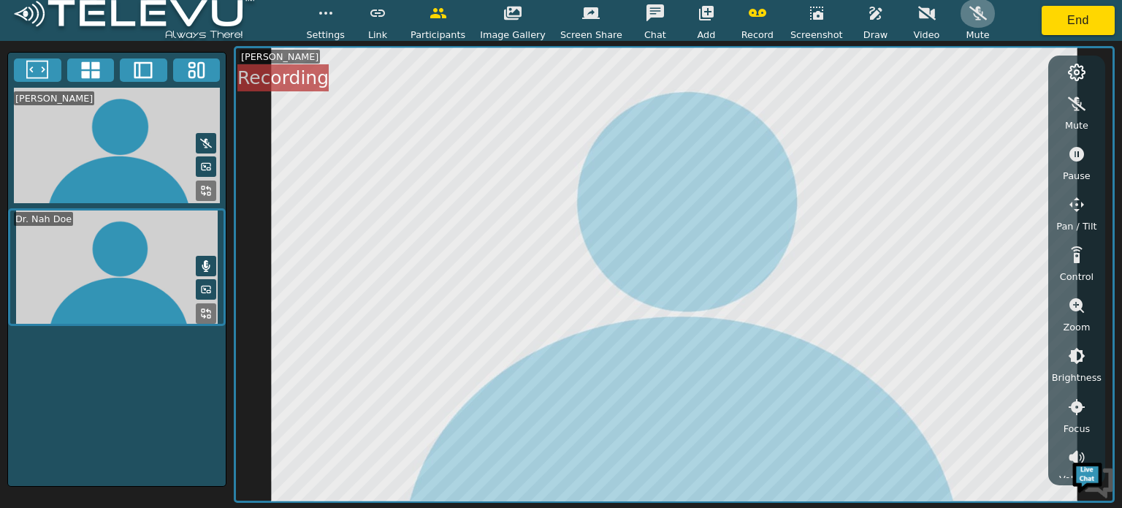
click at [969, 12] on icon "button" at bounding box center [978, 14] width 18 height 14
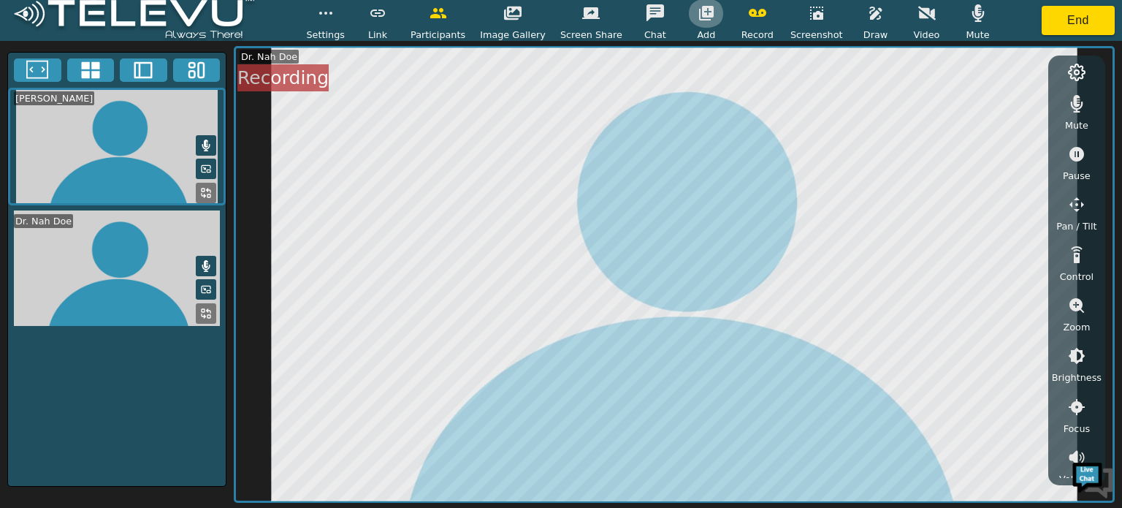
click at [698, 18] on icon "button" at bounding box center [707, 13] width 18 height 18
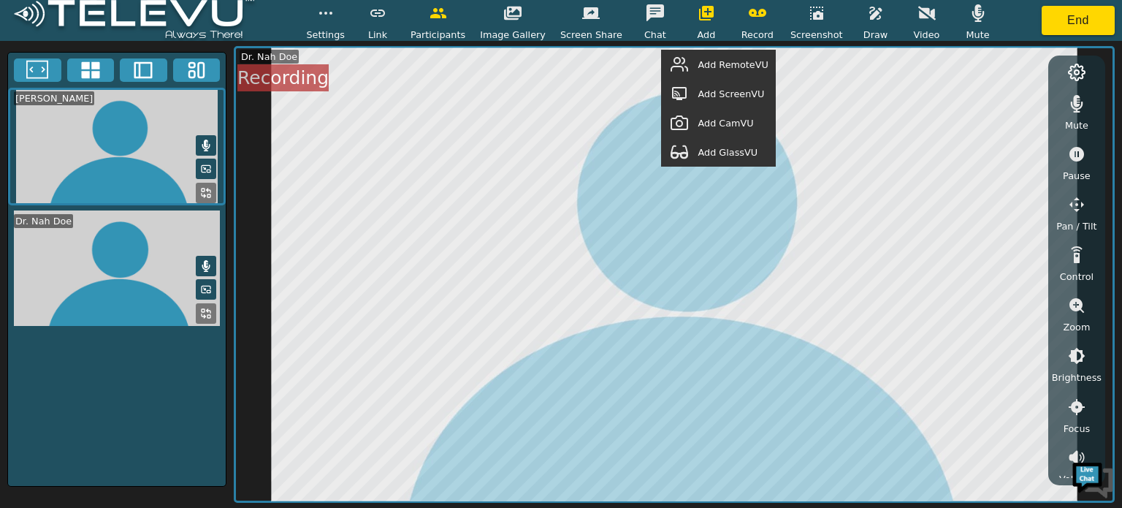
click at [717, 93] on span "Add ScreenVU" at bounding box center [731, 94] width 66 height 14
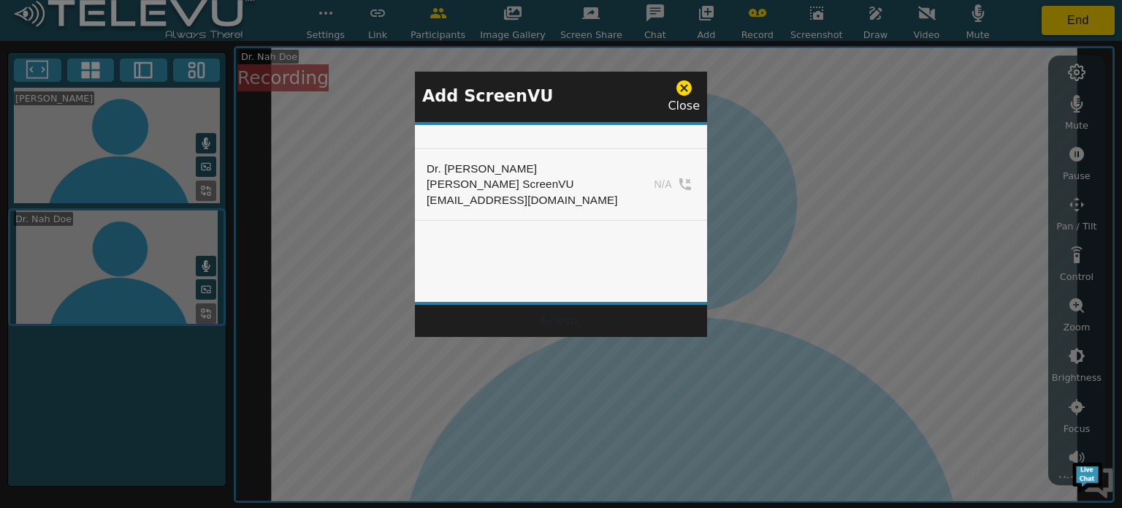
click at [687, 85] on icon at bounding box center [684, 88] width 18 height 18
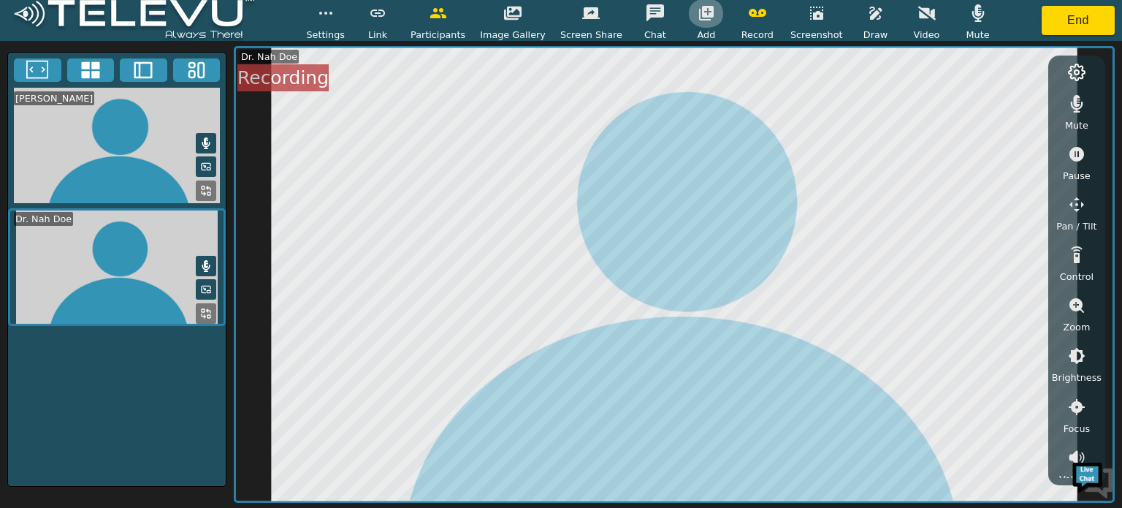
click at [699, 7] on icon "button" at bounding box center [706, 13] width 15 height 15
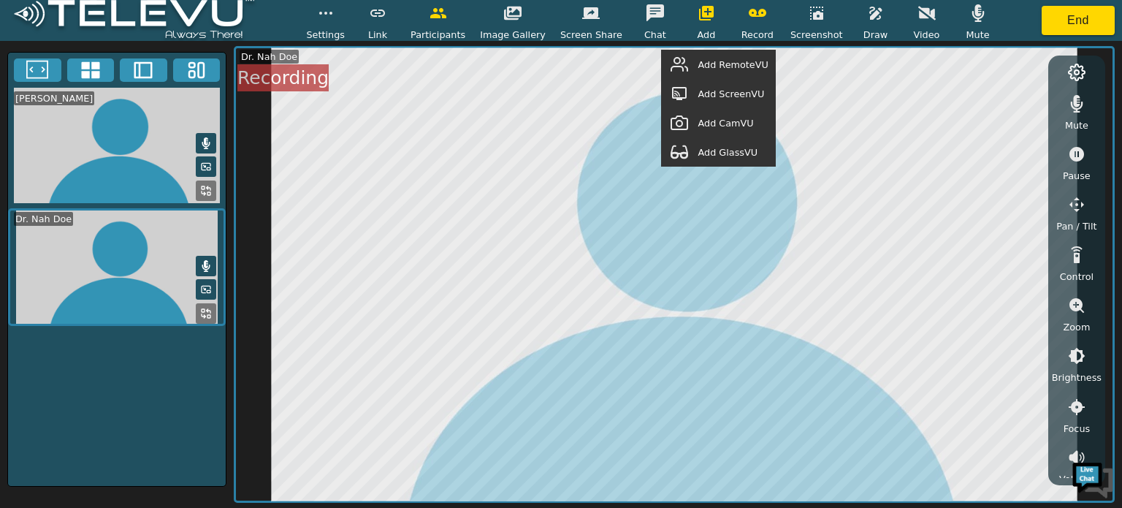
click at [721, 87] on span "Add ScreenVU" at bounding box center [731, 94] width 66 height 14
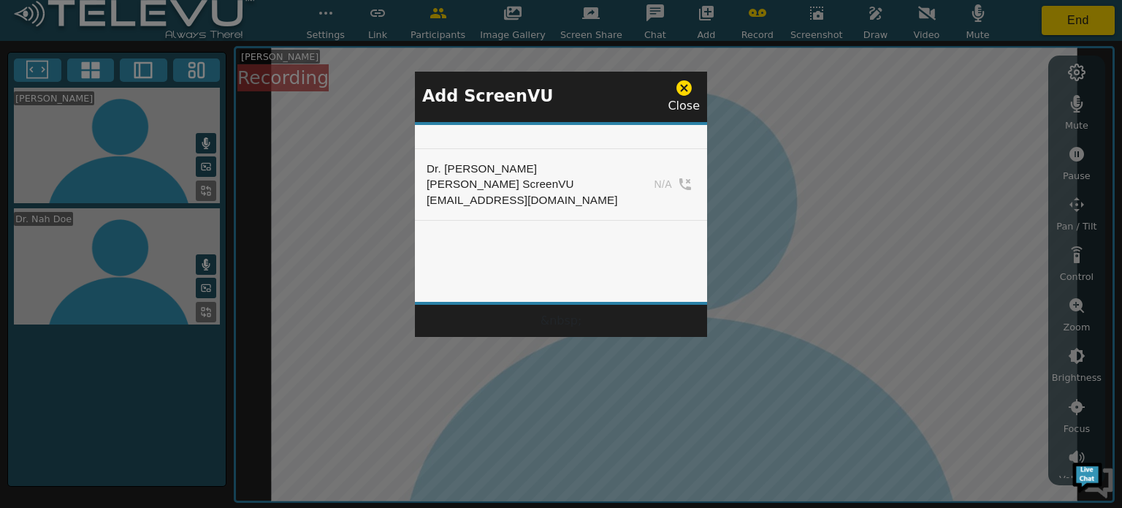
click at [205, 311] on div at bounding box center [561, 254] width 1122 height 508
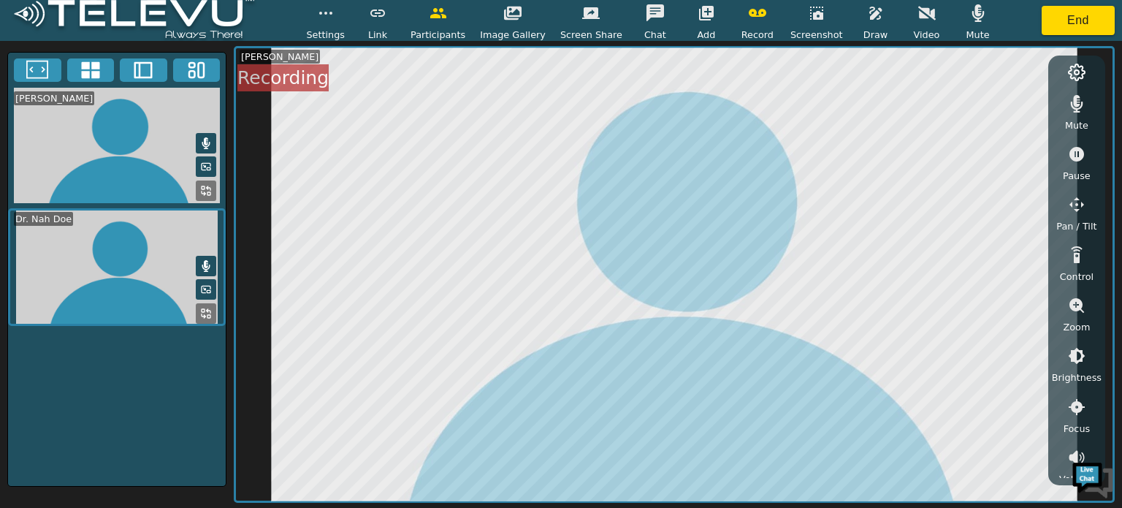
click at [205, 311] on icon at bounding box center [206, 314] width 12 height 12
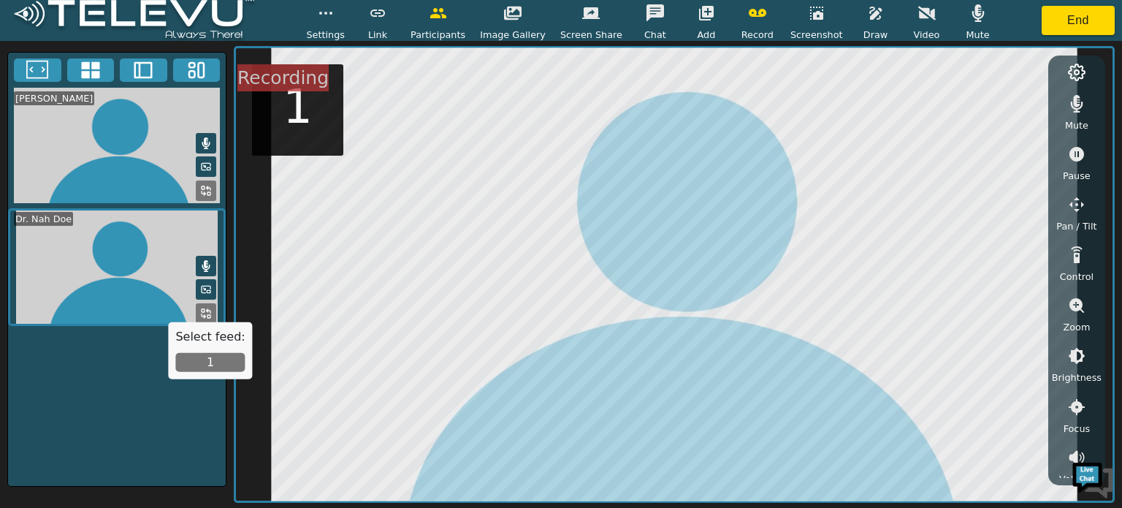
click at [224, 368] on button "1" at bounding box center [209, 362] width 69 height 19
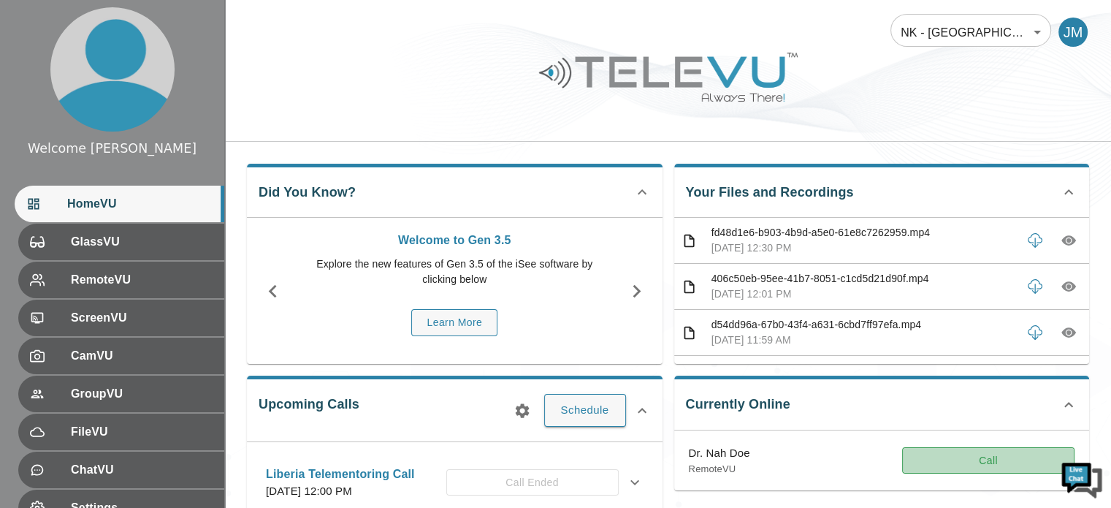
click at [979, 457] on button "Call" at bounding box center [988, 460] width 172 height 27
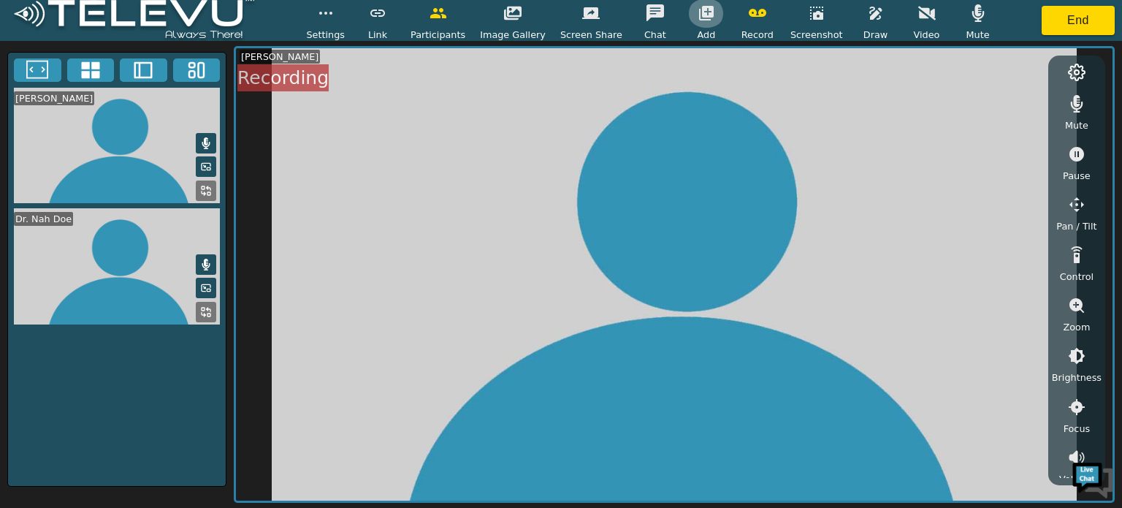
click at [699, 20] on icon "button" at bounding box center [706, 13] width 15 height 15
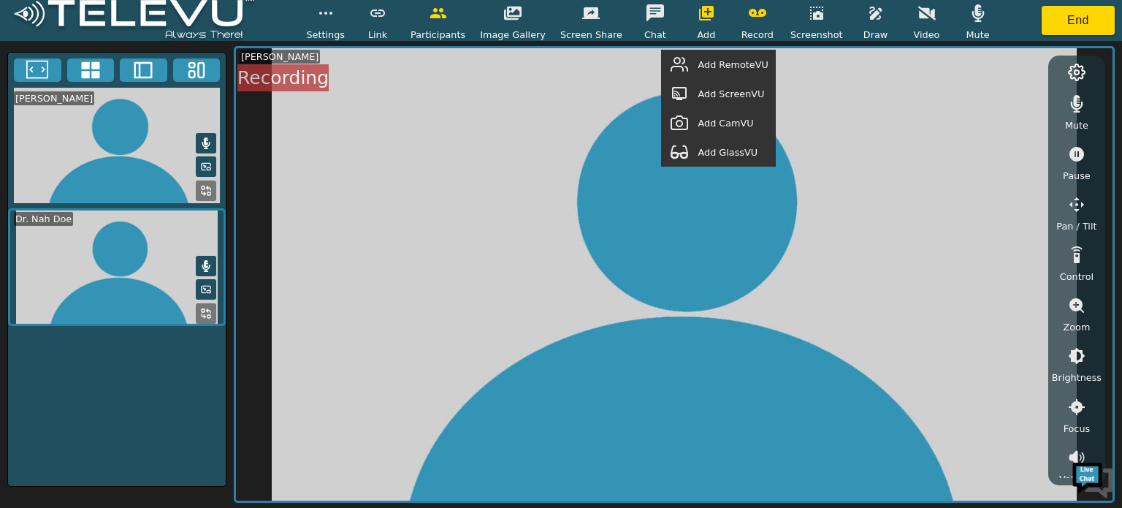
click at [698, 93] on button "button" at bounding box center [679, 93] width 37 height 29
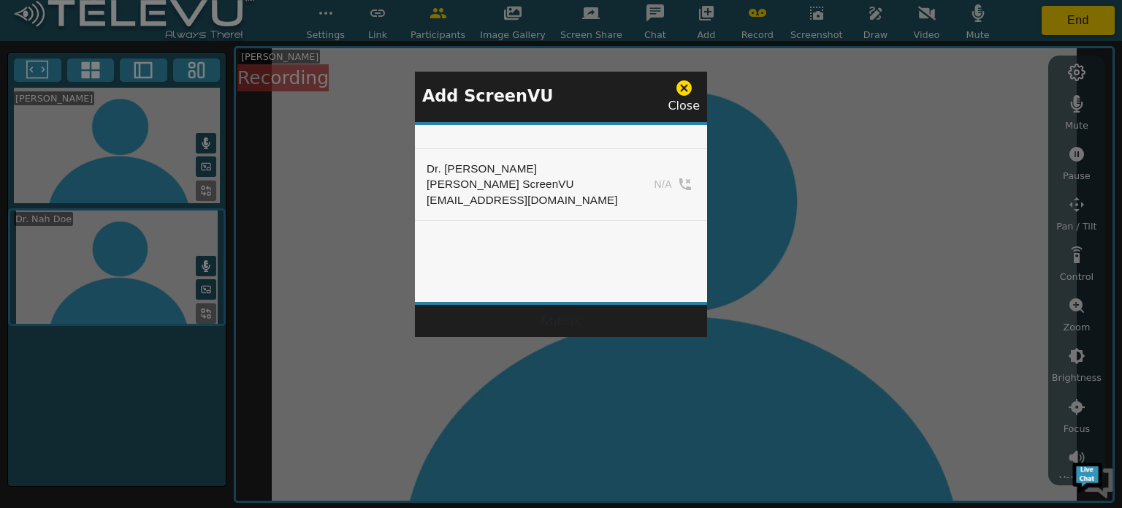
click at [684, 88] on icon at bounding box center [683, 87] width 15 height 15
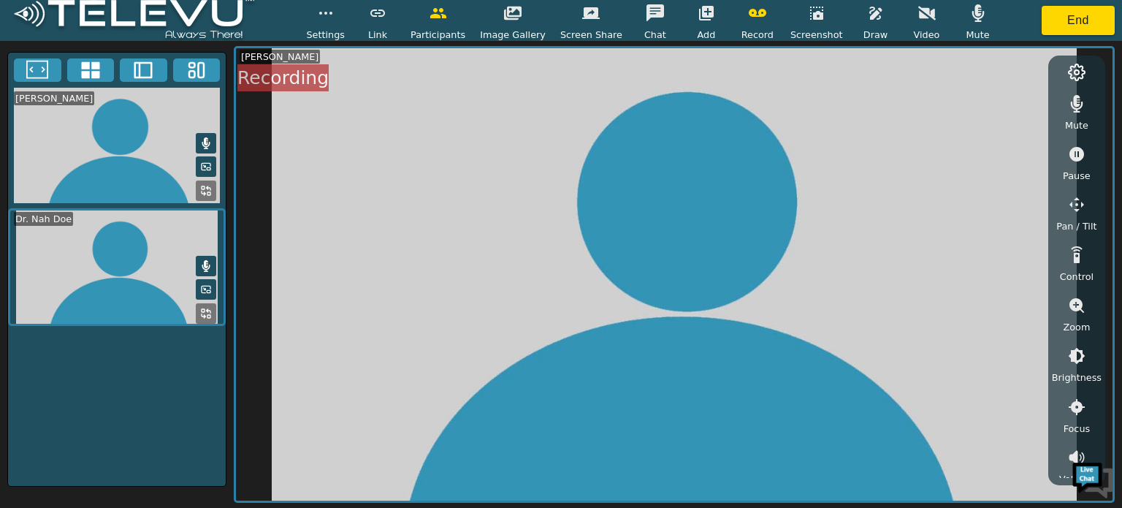
click at [204, 312] on icon at bounding box center [206, 314] width 12 height 12
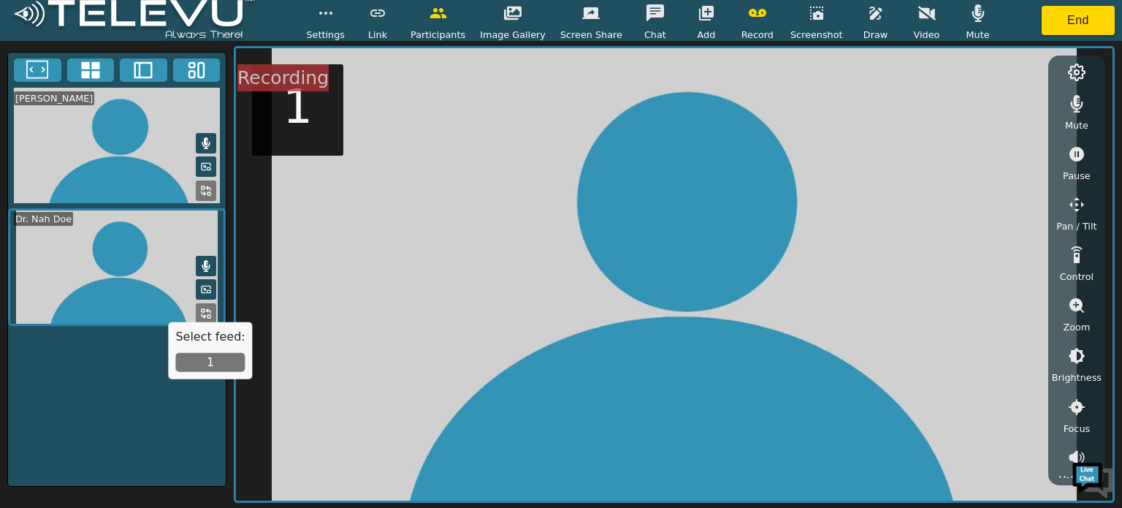
click at [224, 364] on button "1" at bounding box center [209, 362] width 69 height 19
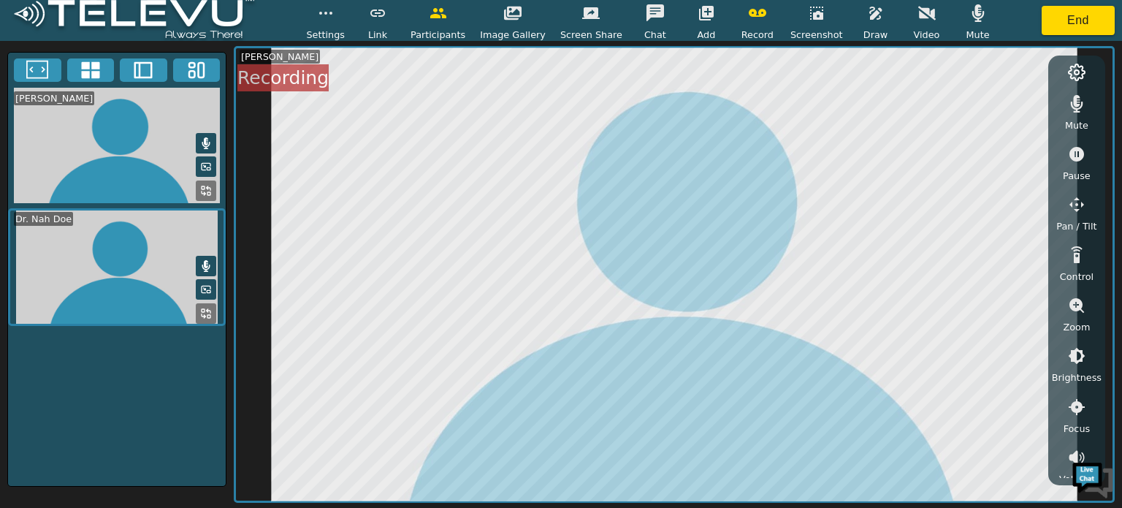
click at [203, 312] on icon at bounding box center [206, 314] width 12 height 12
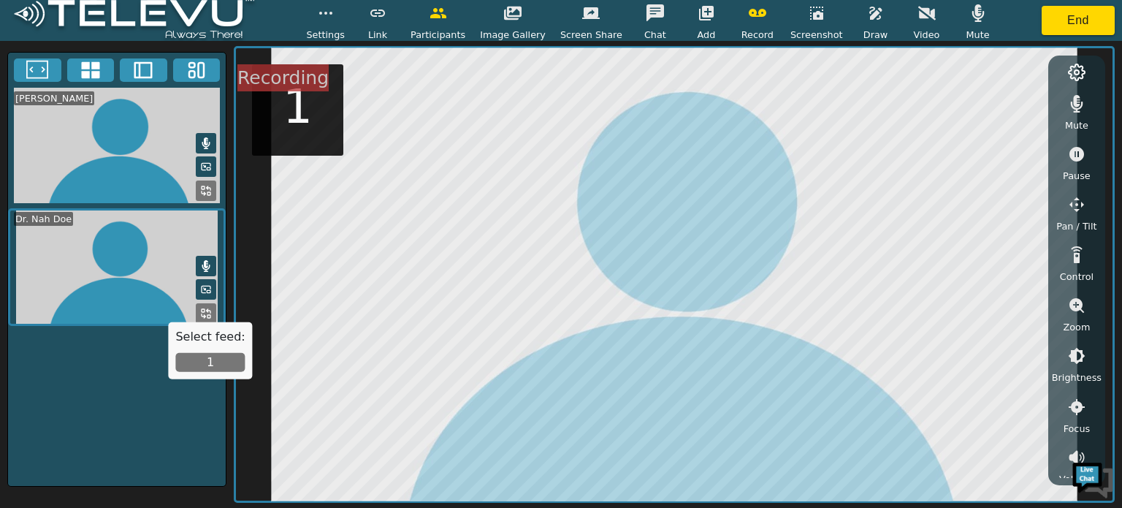
click at [210, 356] on button "1" at bounding box center [209, 362] width 69 height 19
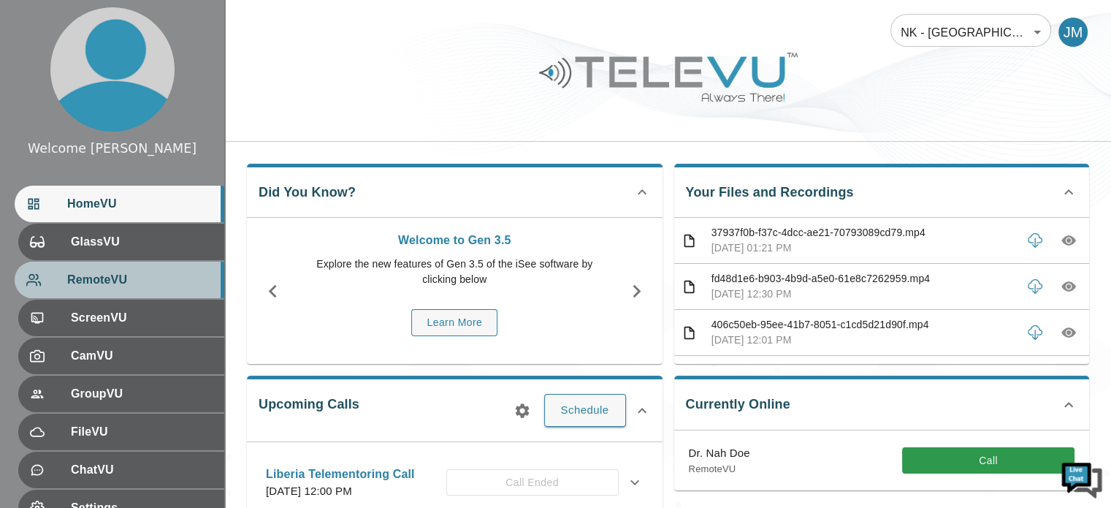
click at [104, 288] on span "RemoteVU" at bounding box center [139, 280] width 145 height 18
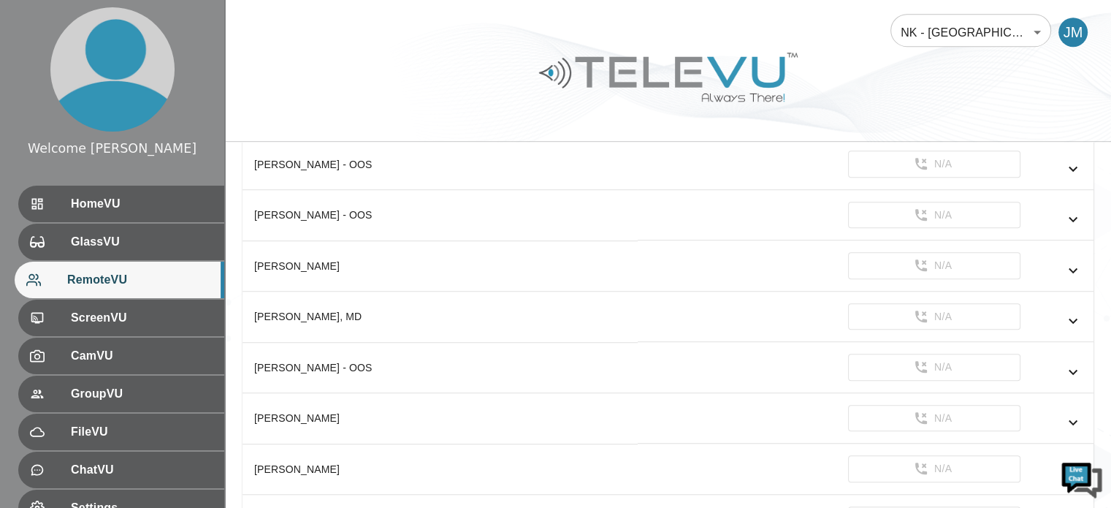
scroll to position [944, 0]
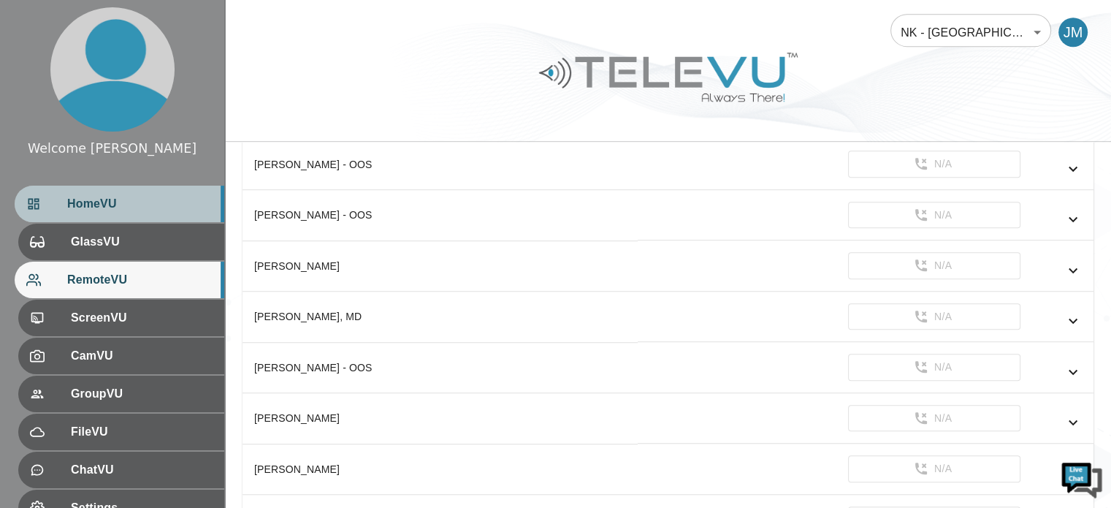
click at [115, 207] on span "HomeVU" at bounding box center [139, 204] width 145 height 18
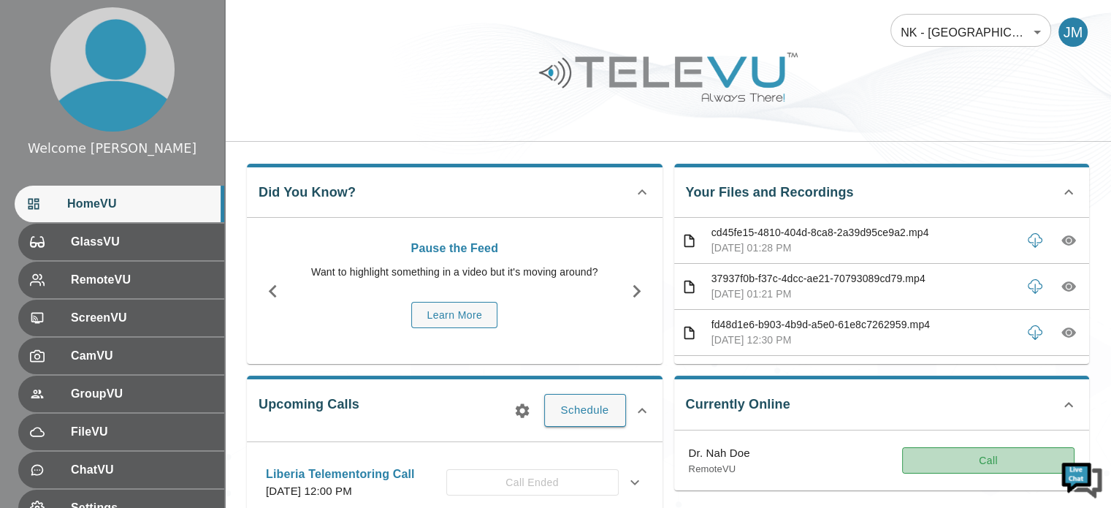
click at [950, 455] on button "Call" at bounding box center [988, 460] width 172 height 27
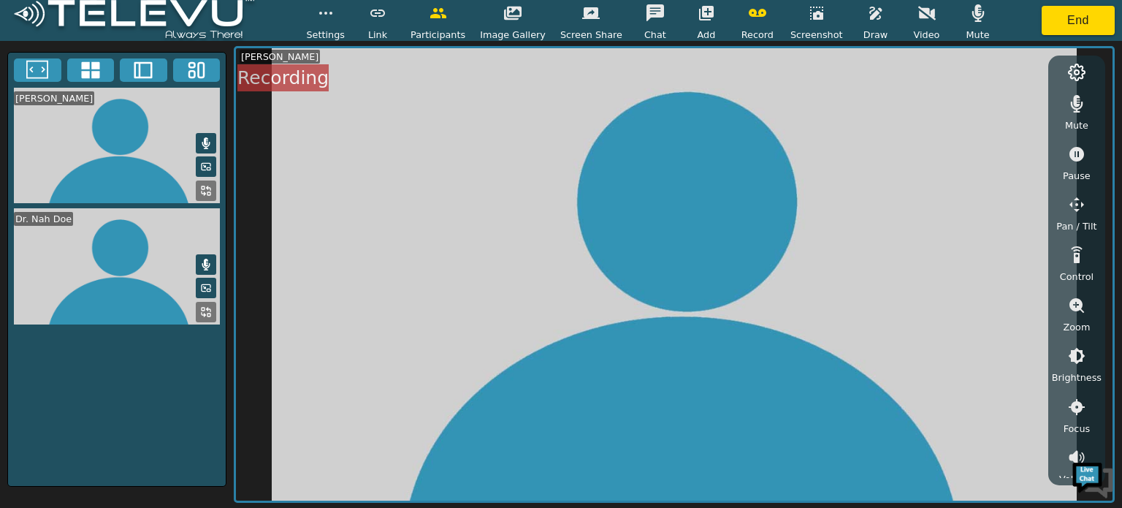
click at [205, 313] on icon at bounding box center [204, 315] width 4 height 4
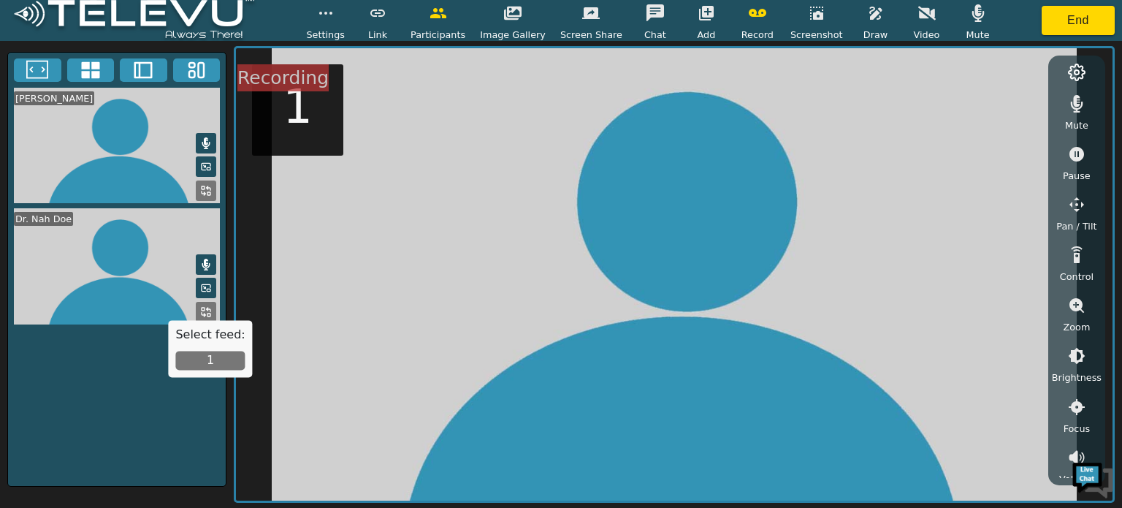
click at [205, 354] on button "1" at bounding box center [209, 360] width 69 height 19
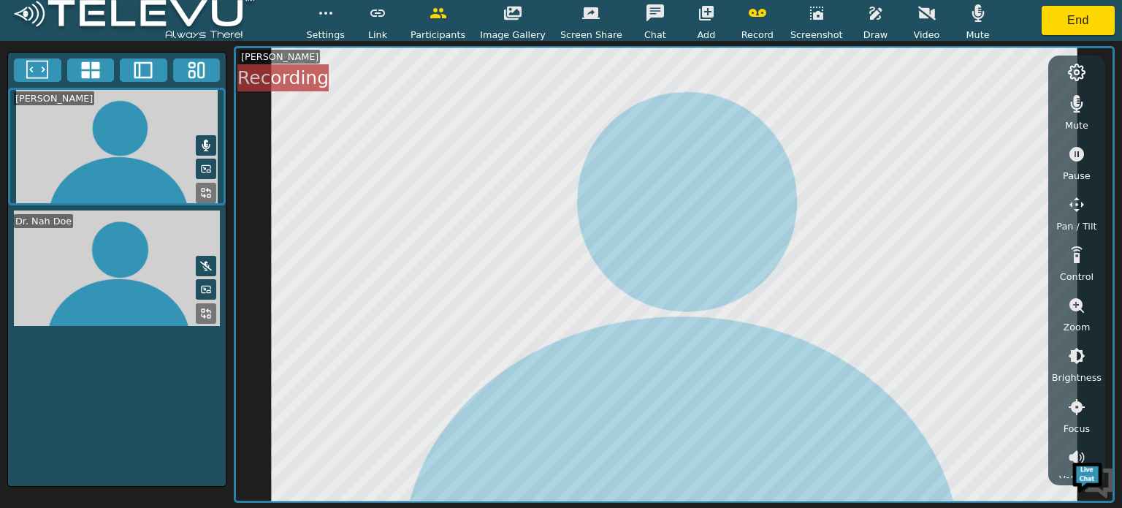
click at [207, 309] on icon at bounding box center [206, 314] width 12 height 12
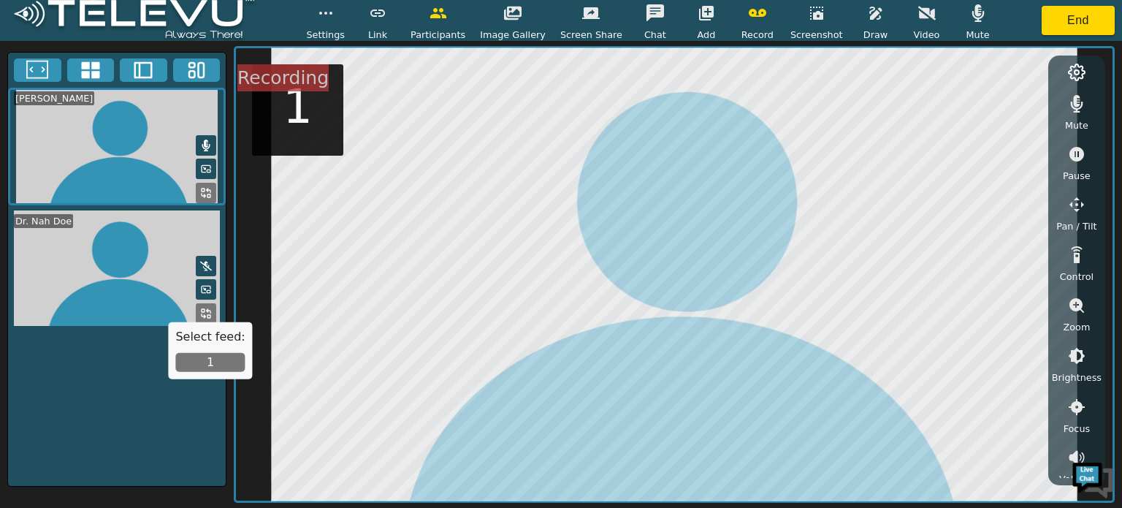
click at [215, 357] on button "1" at bounding box center [209, 362] width 69 height 19
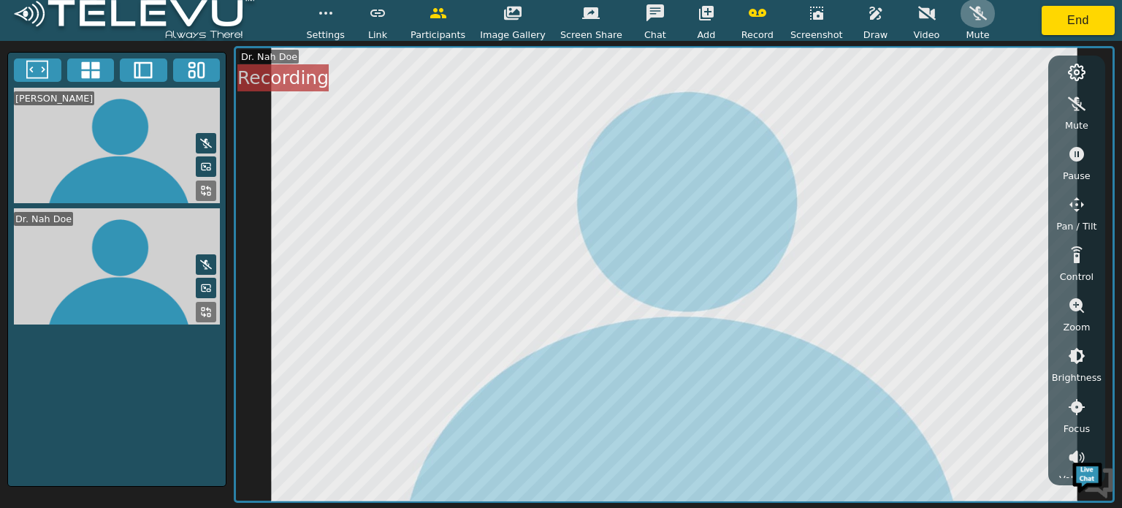
click at [969, 14] on icon "button" at bounding box center [978, 14] width 18 height 14
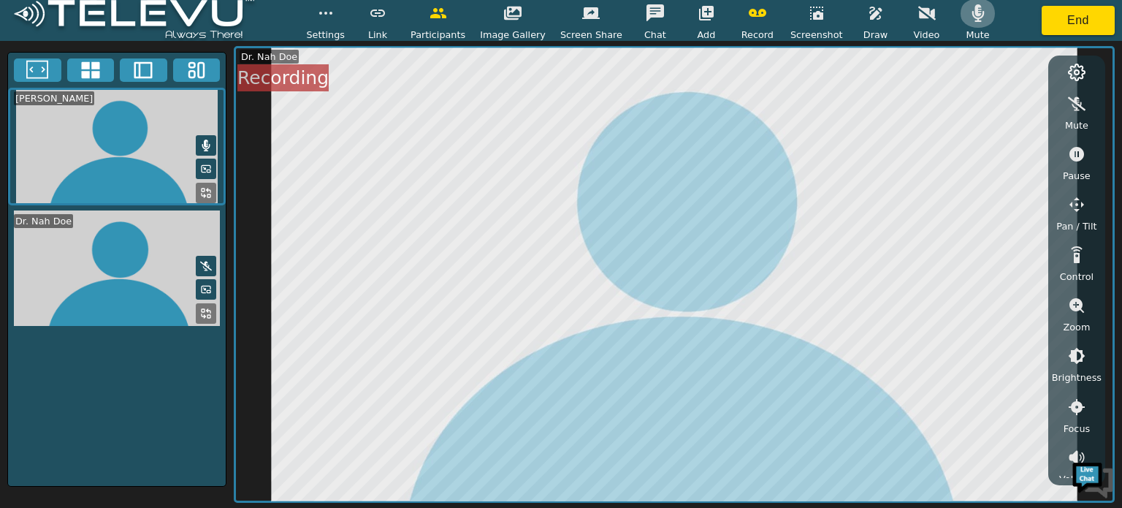
click at [971, 14] on icon "button" at bounding box center [977, 13] width 12 height 18
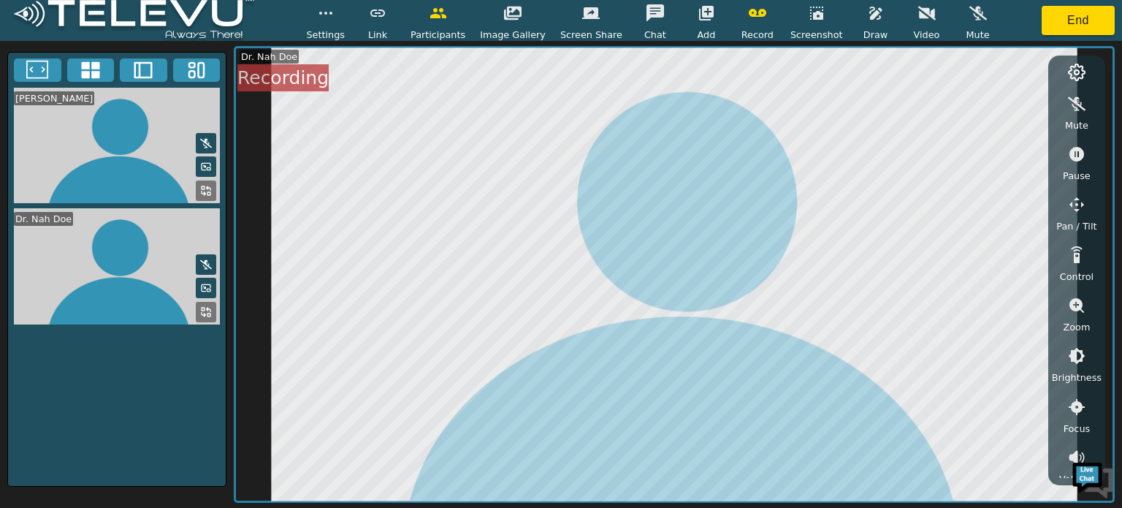
click at [969, 14] on icon "button" at bounding box center [978, 14] width 18 height 14
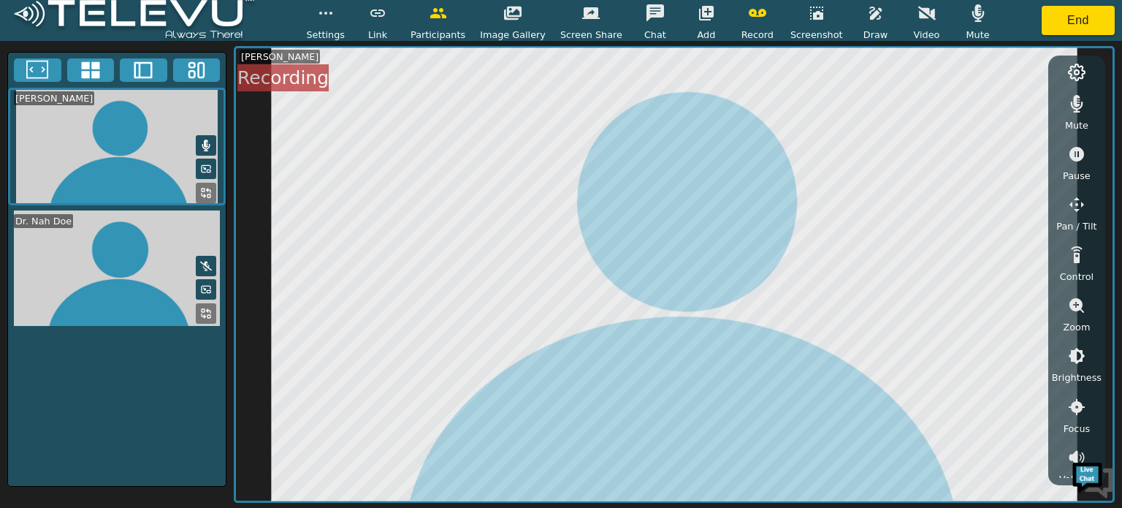
click at [205, 314] on icon at bounding box center [204, 316] width 4 height 4
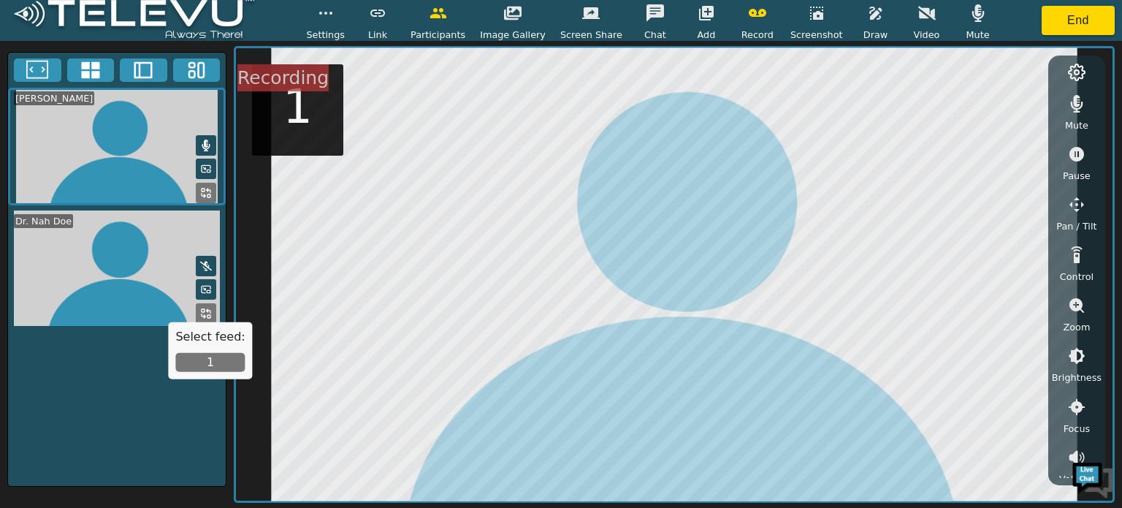
click at [210, 360] on button "1" at bounding box center [209, 362] width 69 height 19
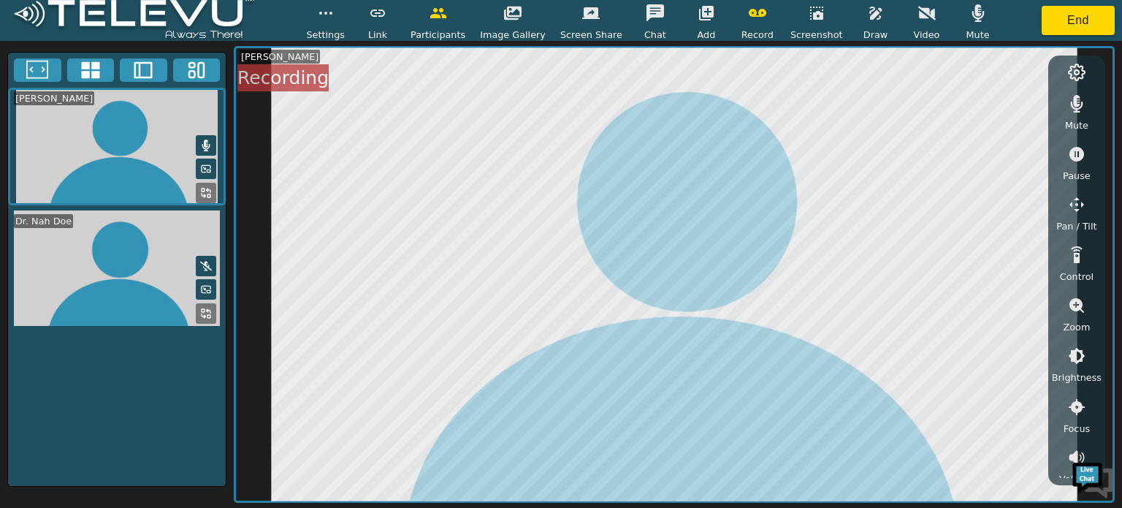
click at [202, 314] on icon at bounding box center [204, 316] width 4 height 4
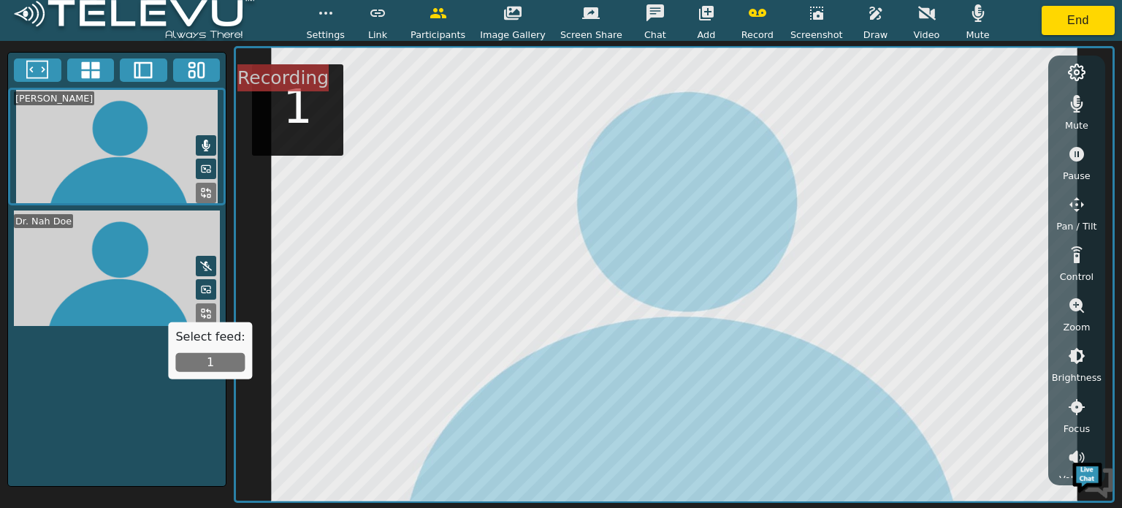
click at [208, 360] on button "1" at bounding box center [209, 362] width 69 height 19
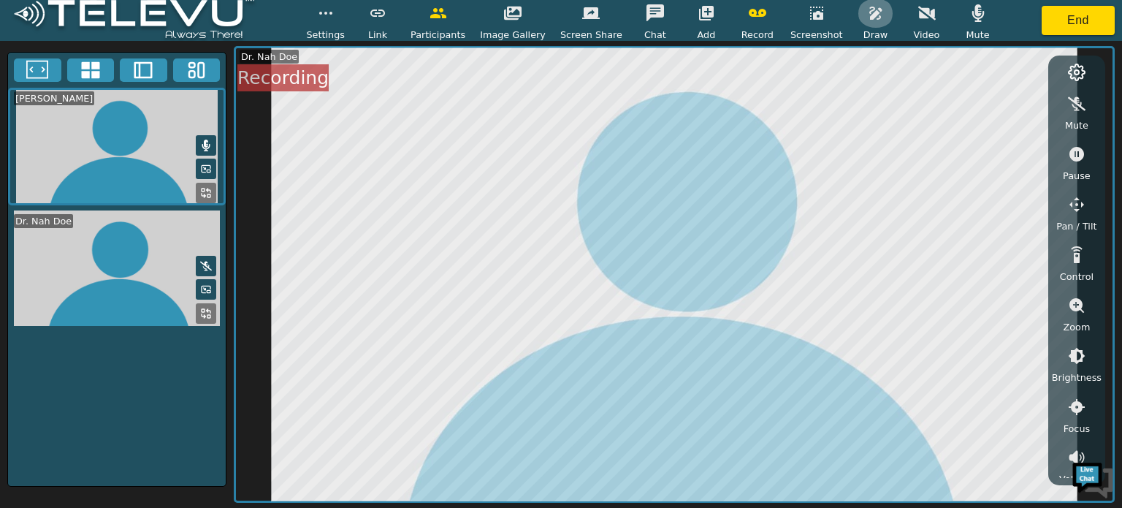
click at [869, 18] on icon "button" at bounding box center [875, 13] width 12 height 13
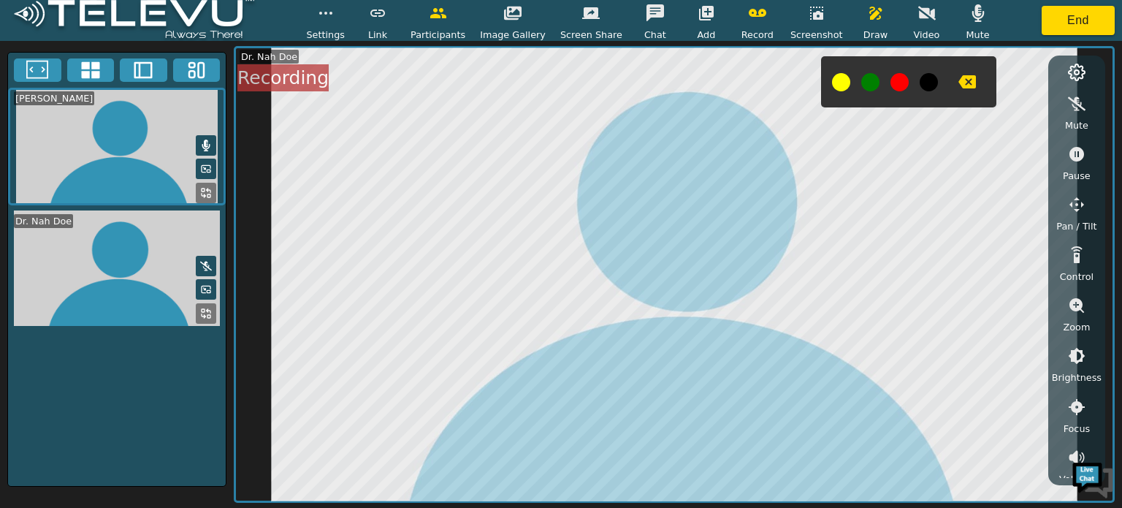
click at [890, 87] on button at bounding box center [899, 82] width 18 height 18
drag, startPoint x: 882, startPoint y: 80, endPoint x: 882, endPoint y: 70, distance: 10.2
click at [882, 70] on div at bounding box center [908, 81] width 175 height 51
click at [918, 18] on icon "button" at bounding box center [927, 14] width 18 height 14
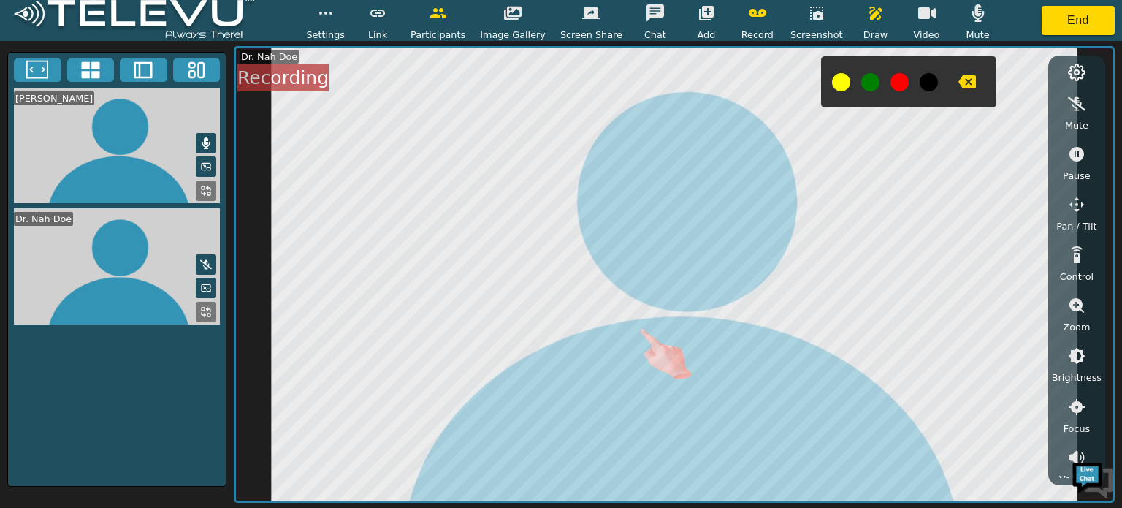
click at [638, 327] on div "Settings Link Participants Image Gallery Screen Share Chat Add Record Screensho…" at bounding box center [561, 254] width 1122 height 508
click at [635, 461] on div "Settings Link Participants Image Gallery Screen Share Chat Add Record Screensho…" at bounding box center [561, 254] width 1122 height 508
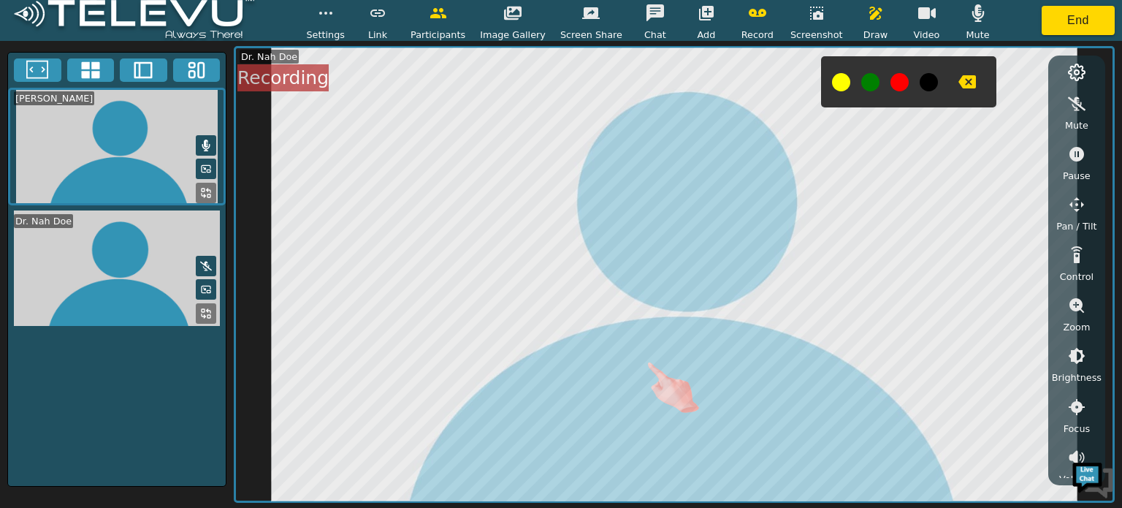
click at [646, 359] on div "Settings Link Participants Image Gallery Screen Share Chat Add Record Screensho…" at bounding box center [561, 254] width 1122 height 508
click at [682, 344] on div "Settings Link Participants Image Gallery Screen Share Chat Add Record Screensho…" at bounding box center [561, 254] width 1122 height 508
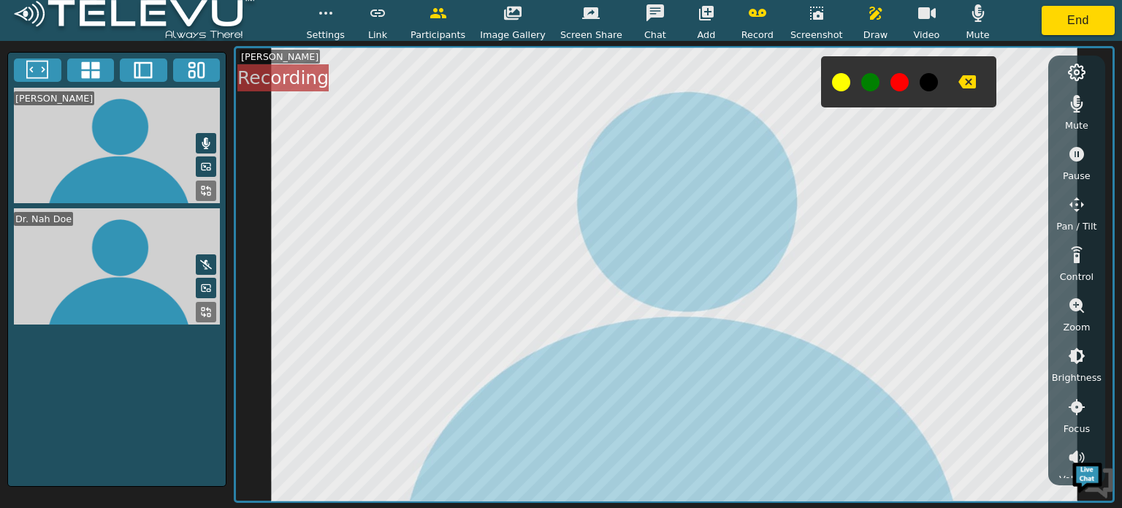
click at [890, 87] on button at bounding box center [899, 82] width 18 height 18
click at [869, 9] on icon "button" at bounding box center [875, 13] width 12 height 13
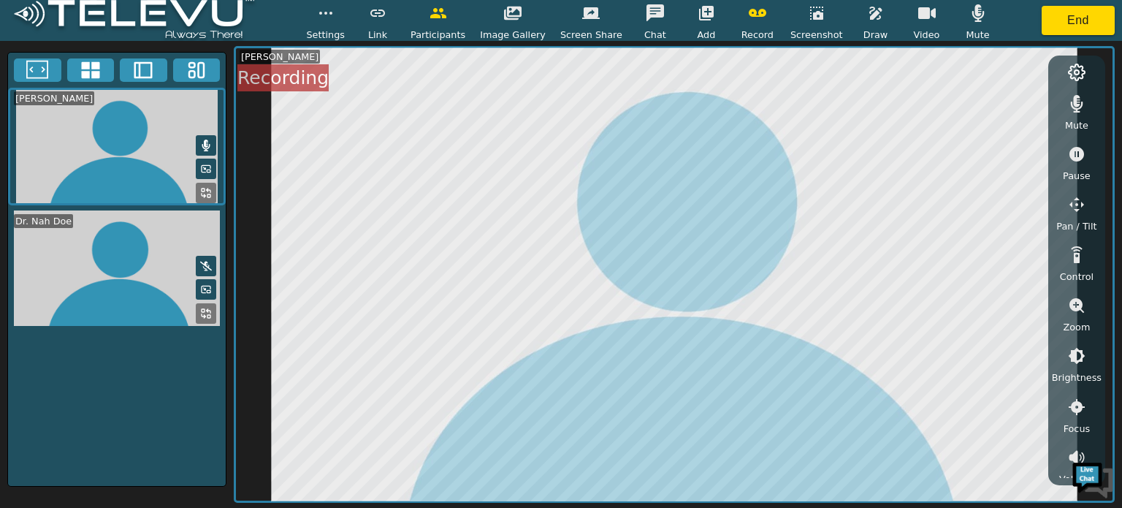
click at [203, 311] on icon at bounding box center [206, 314] width 12 height 12
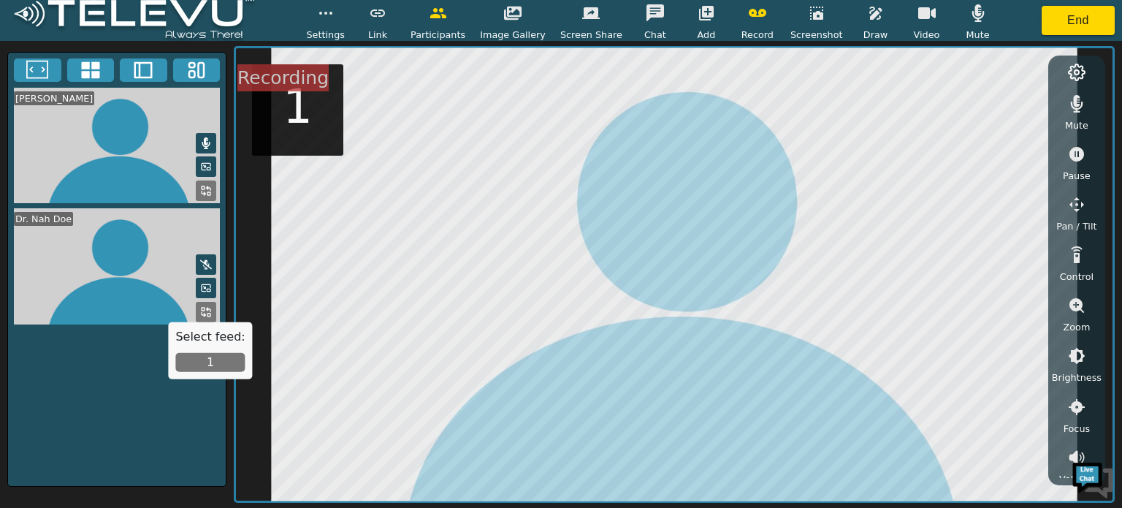
click at [225, 353] on button "1" at bounding box center [209, 362] width 69 height 19
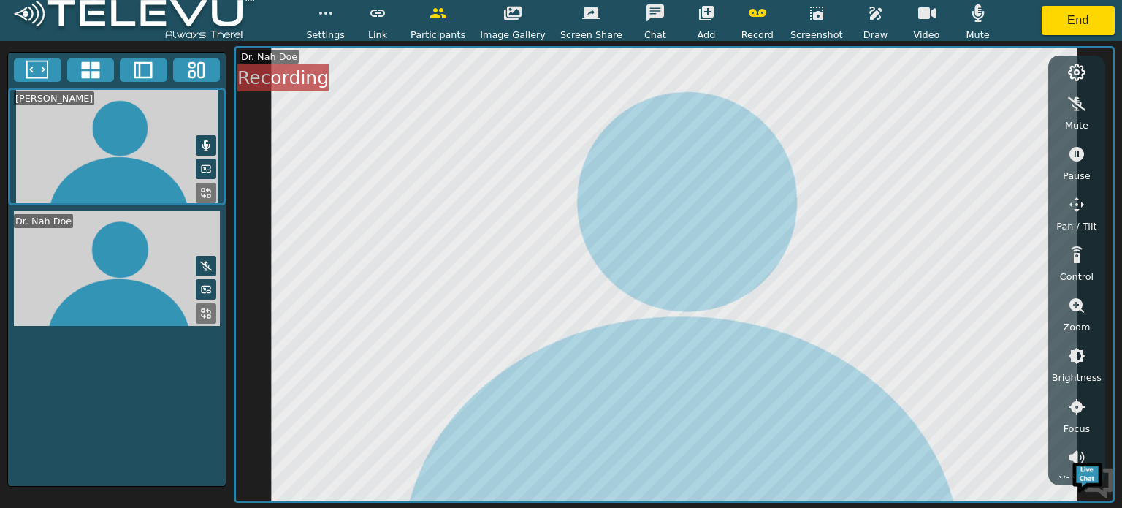
click at [867, 19] on icon "button" at bounding box center [876, 13] width 18 height 18
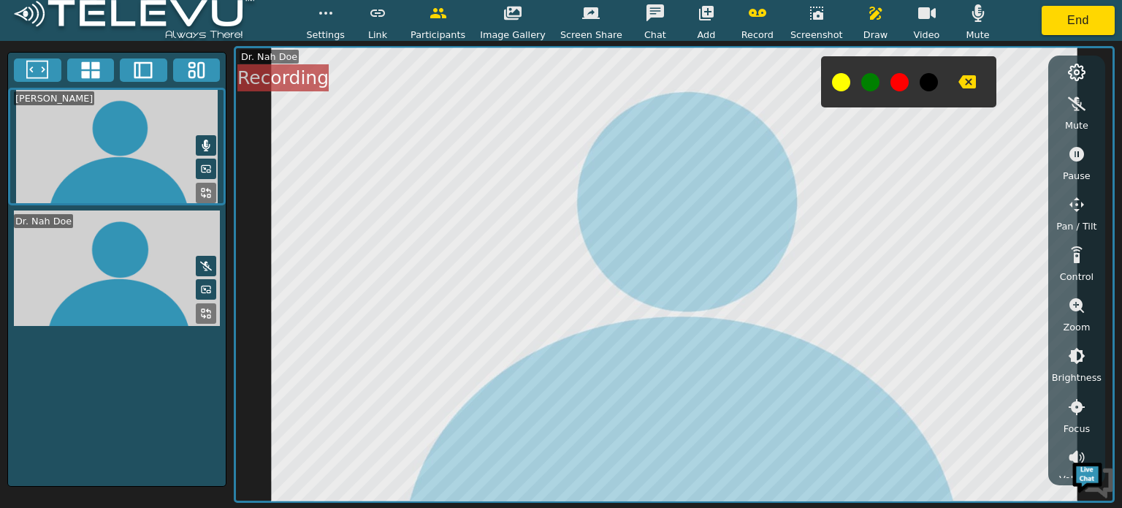
click at [890, 79] on button at bounding box center [899, 82] width 18 height 18
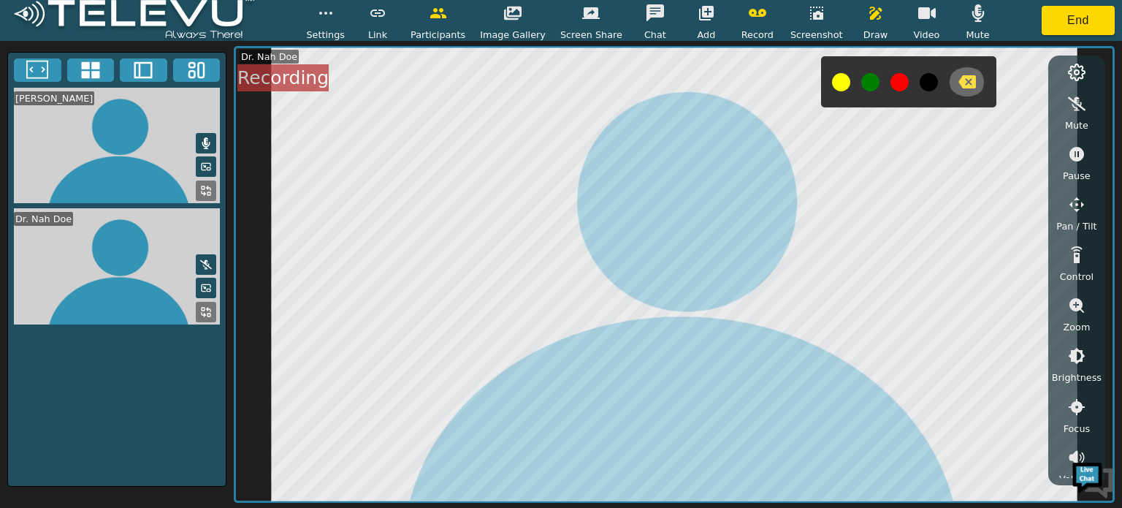
click at [958, 80] on icon "button" at bounding box center [967, 82] width 18 height 18
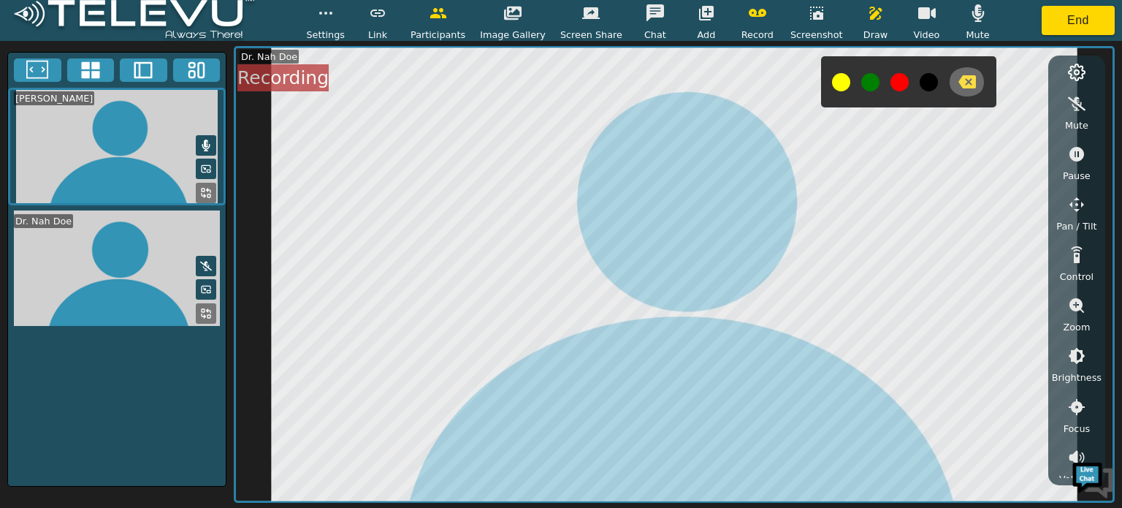
click at [958, 80] on icon "button" at bounding box center [967, 82] width 18 height 18
click at [890, 80] on button at bounding box center [899, 82] width 18 height 18
drag, startPoint x: 862, startPoint y: 83, endPoint x: 856, endPoint y: 91, distance: 9.9
click at [856, 91] on div at bounding box center [908, 81] width 175 height 51
click at [523, 277] on div "Settings Link Participants Image Gallery Screen Share Chat Add Record Screensho…" at bounding box center [561, 254] width 1122 height 508
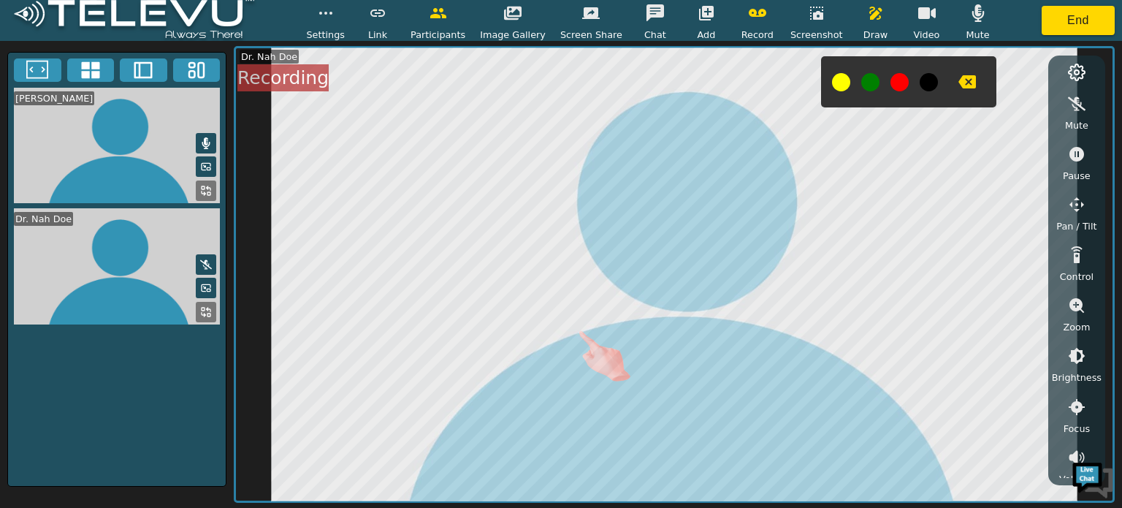
click at [573, 364] on div "Settings Link Participants Image Gallery Screen Share Chat Add Record Screensho…" at bounding box center [561, 254] width 1122 height 508
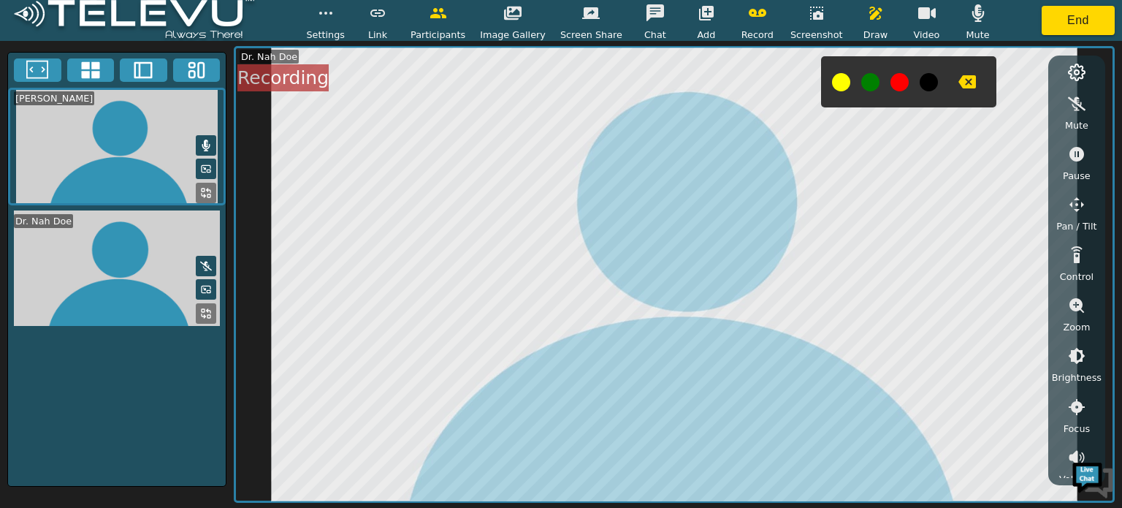
drag, startPoint x: 888, startPoint y: 95, endPoint x: 877, endPoint y: 88, distance: 13.4
click at [877, 88] on div at bounding box center [908, 81] width 175 height 51
click at [684, 283] on div "Settings Link Participants Image Gallery Screen Share Chat Add Record Screensho…" at bounding box center [561, 254] width 1122 height 508
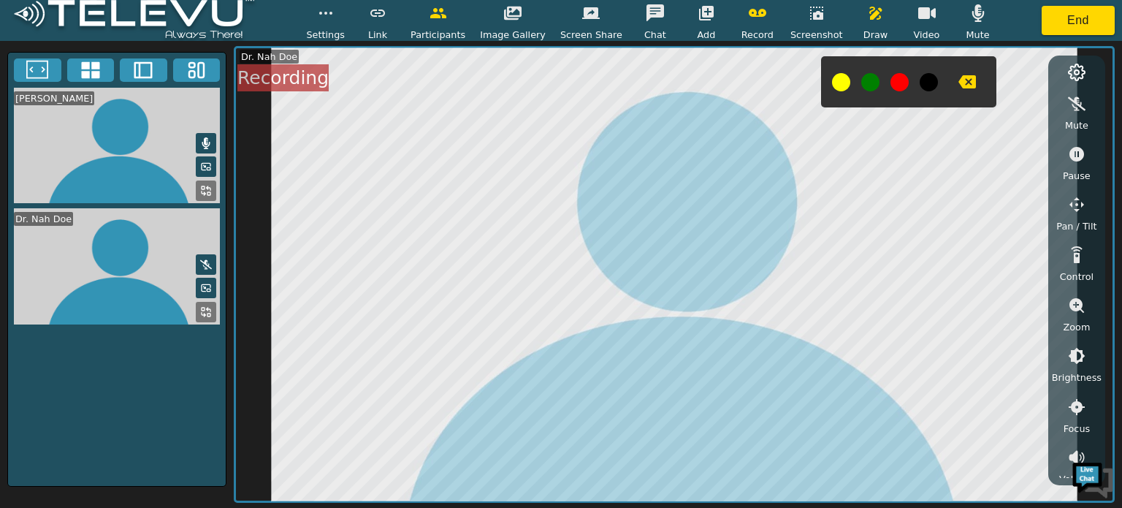
click at [890, 81] on button at bounding box center [899, 82] width 18 height 18
